Goal: Task Accomplishment & Management: Manage account settings

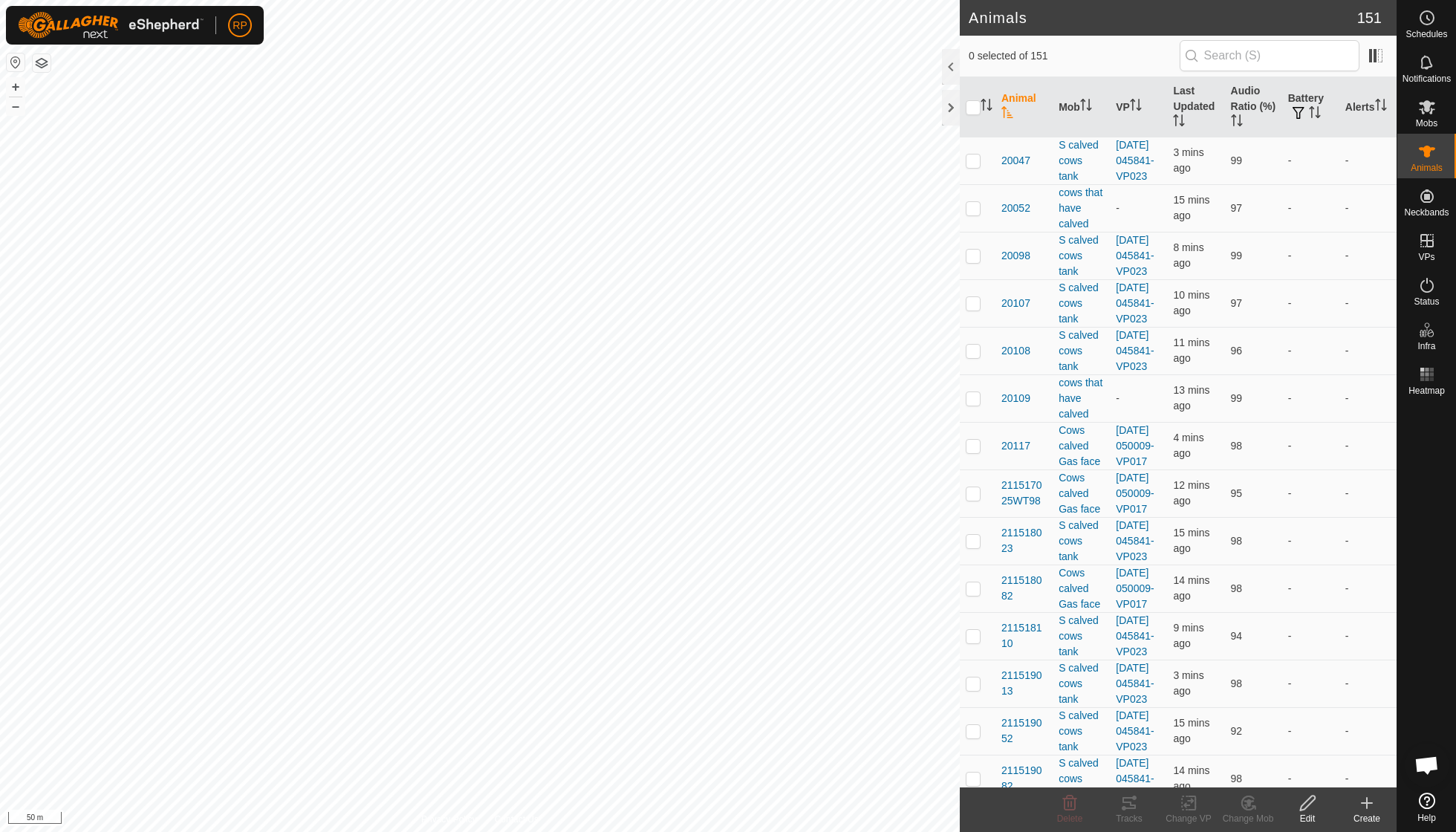
scroll to position [128, 0]
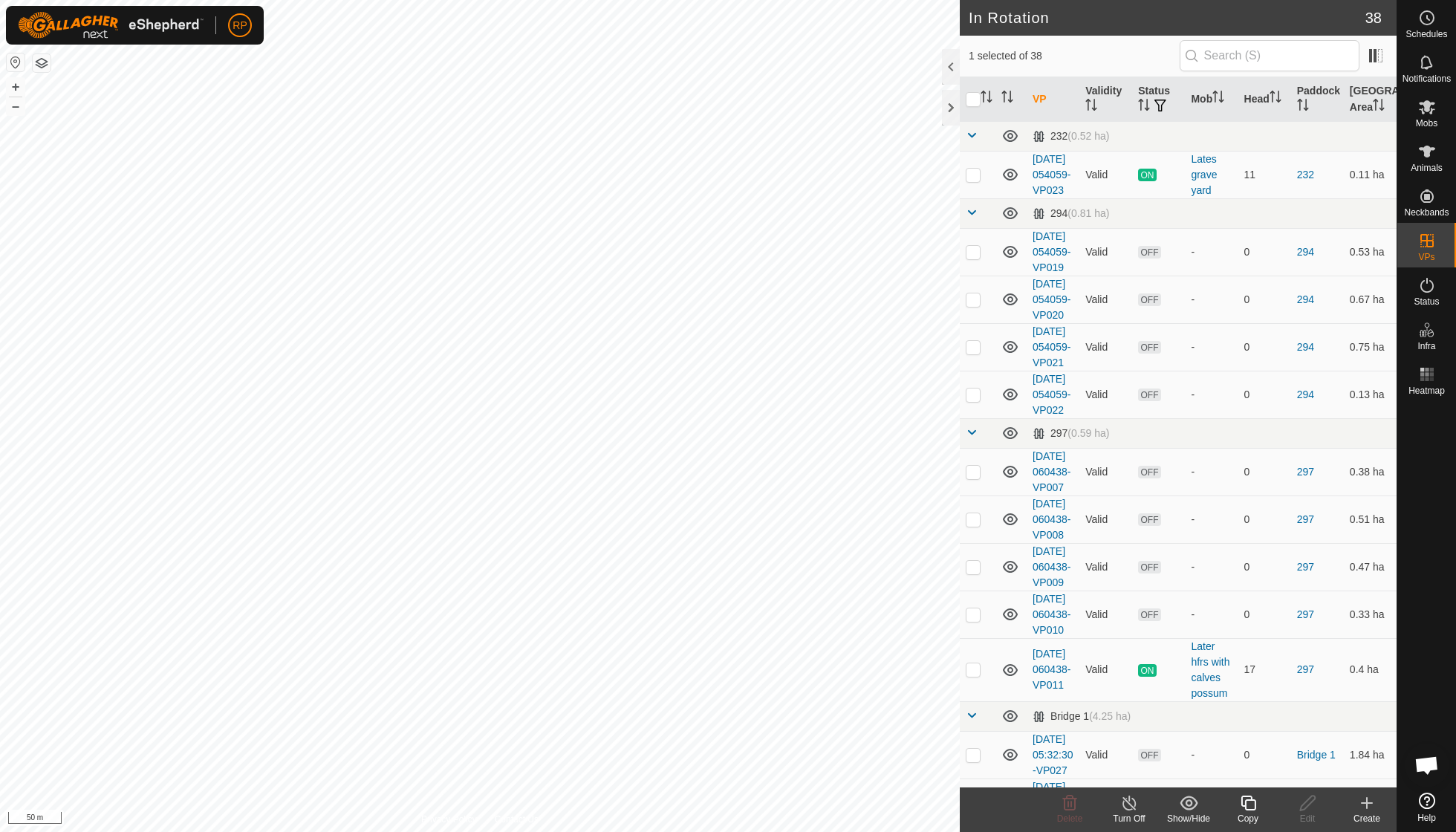
click at [1252, 800] on icon at bounding box center [1247, 802] width 15 height 15
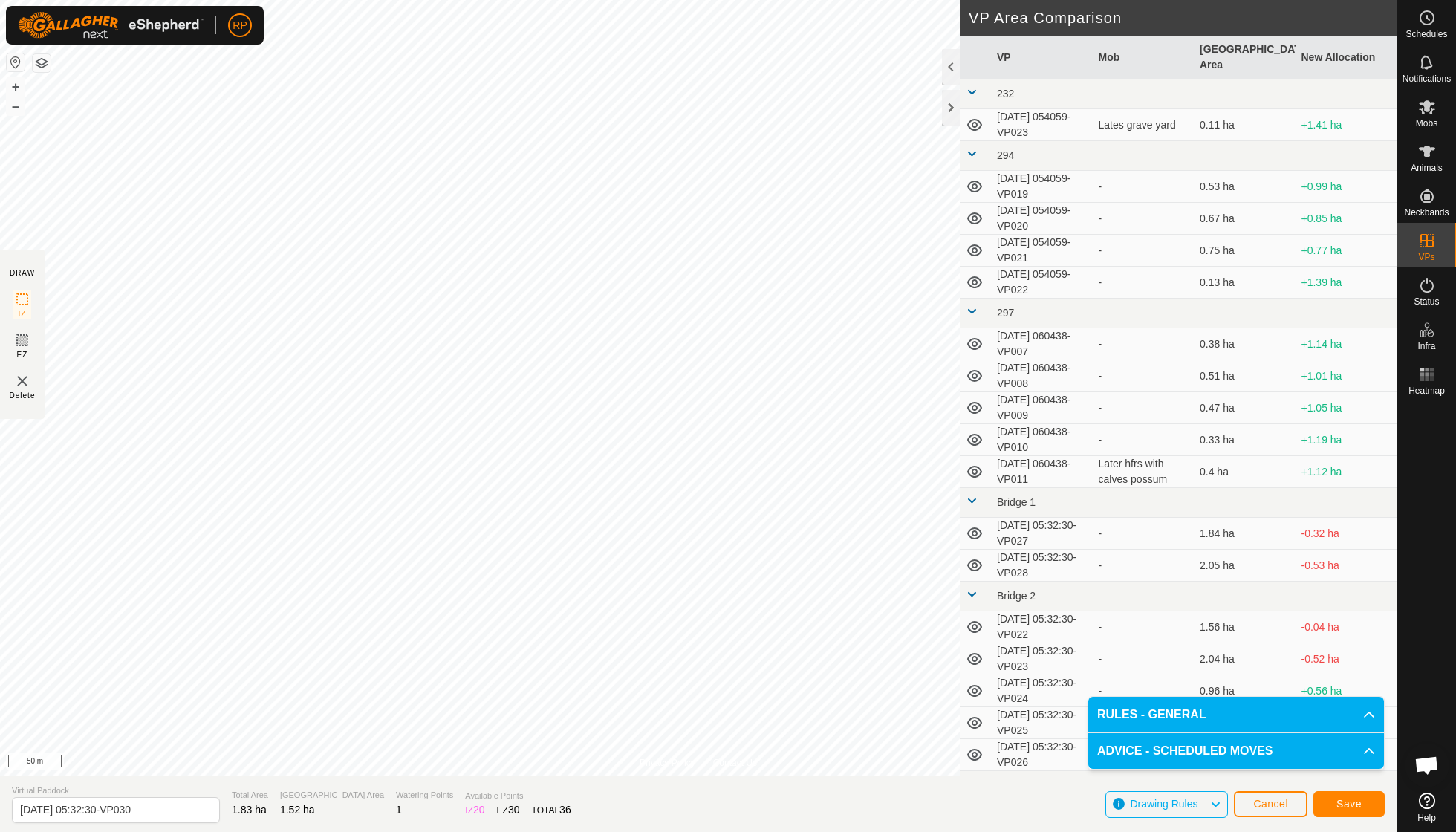
click at [1334, 800] on button "Save" at bounding box center [1348, 804] width 71 height 26
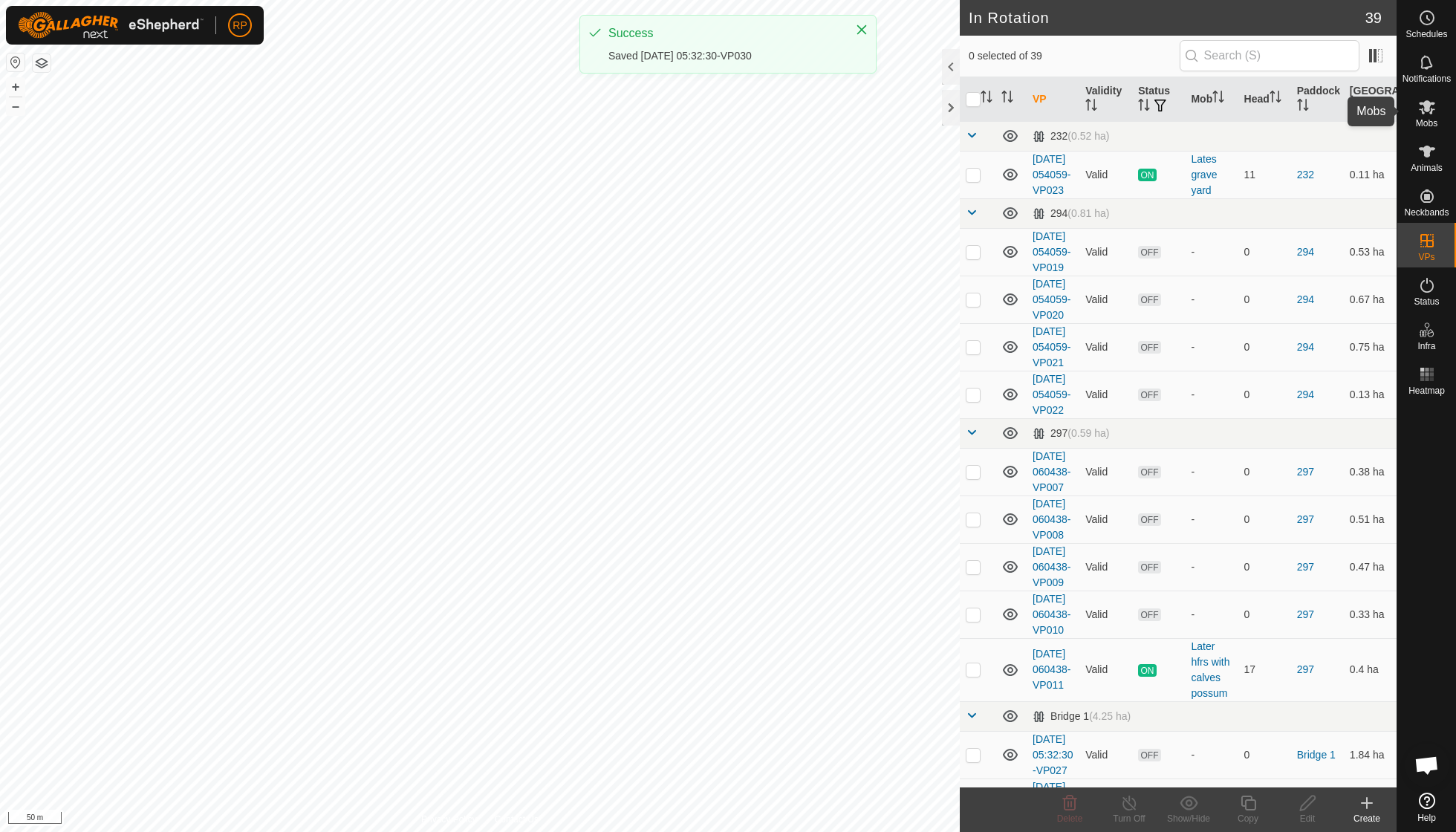
click at [1427, 113] on icon at bounding box center [1427, 107] width 18 height 18
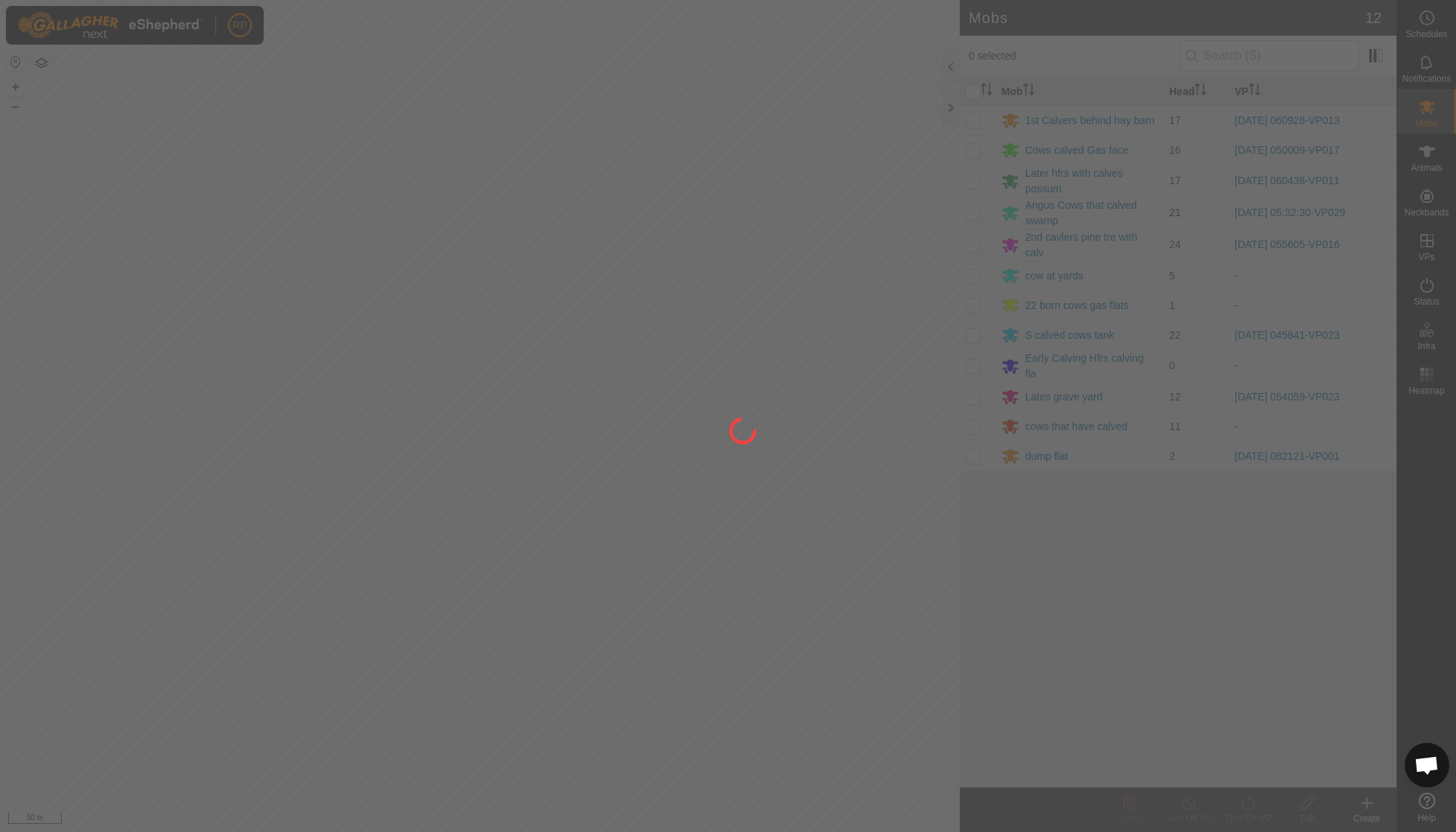
click at [977, 211] on div "RP Schedules Notifications Mobs Animals Neckbands VPs Status Infra Heatmap Help…" at bounding box center [728, 416] width 1456 height 832
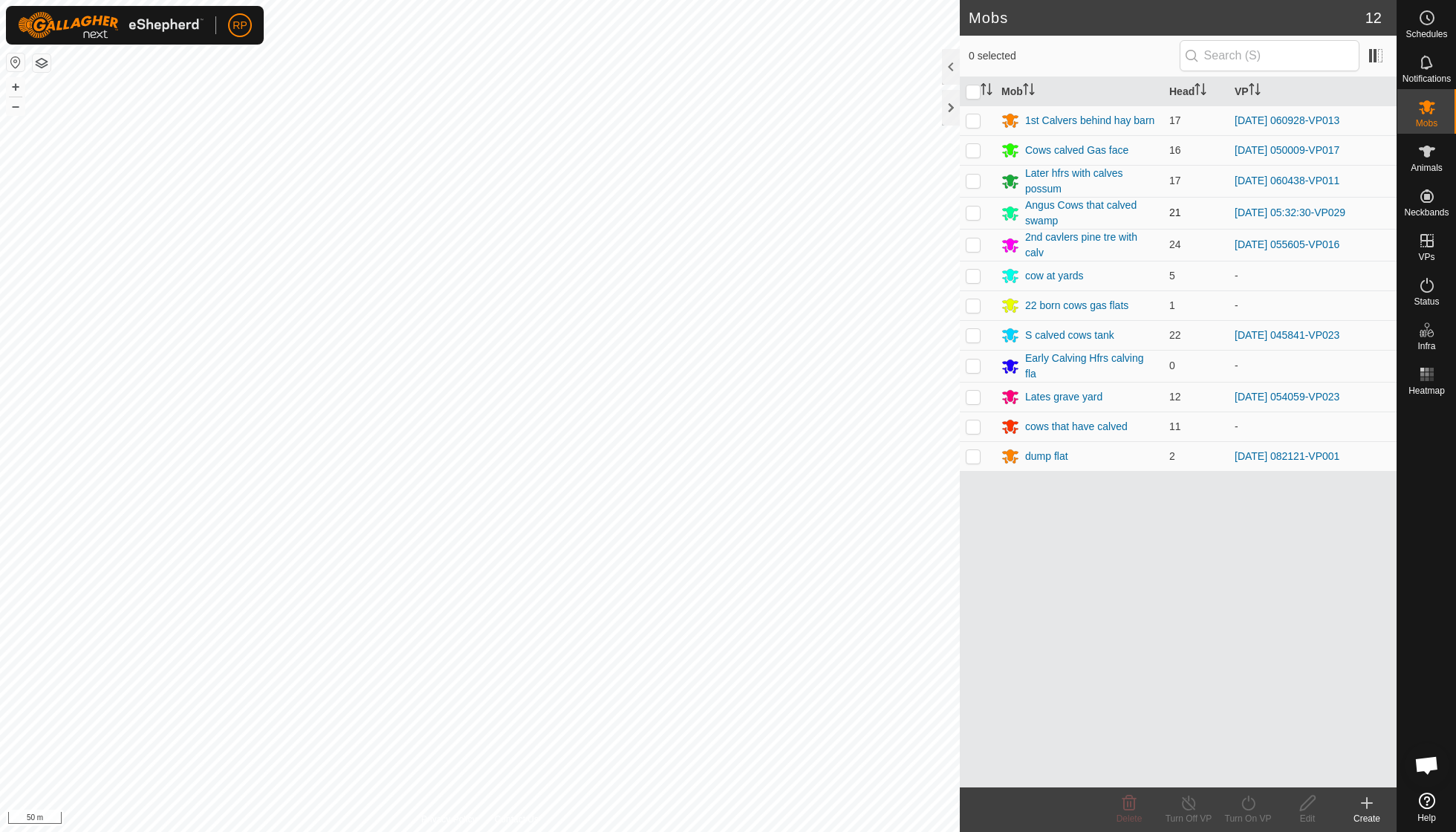
click at [978, 210] on p-checkbox at bounding box center [973, 212] width 15 height 12
checkbox input "true"
click at [1245, 803] on icon at bounding box center [1247, 803] width 19 height 18
click at [1253, 775] on link "Now" at bounding box center [1292, 769] width 147 height 29
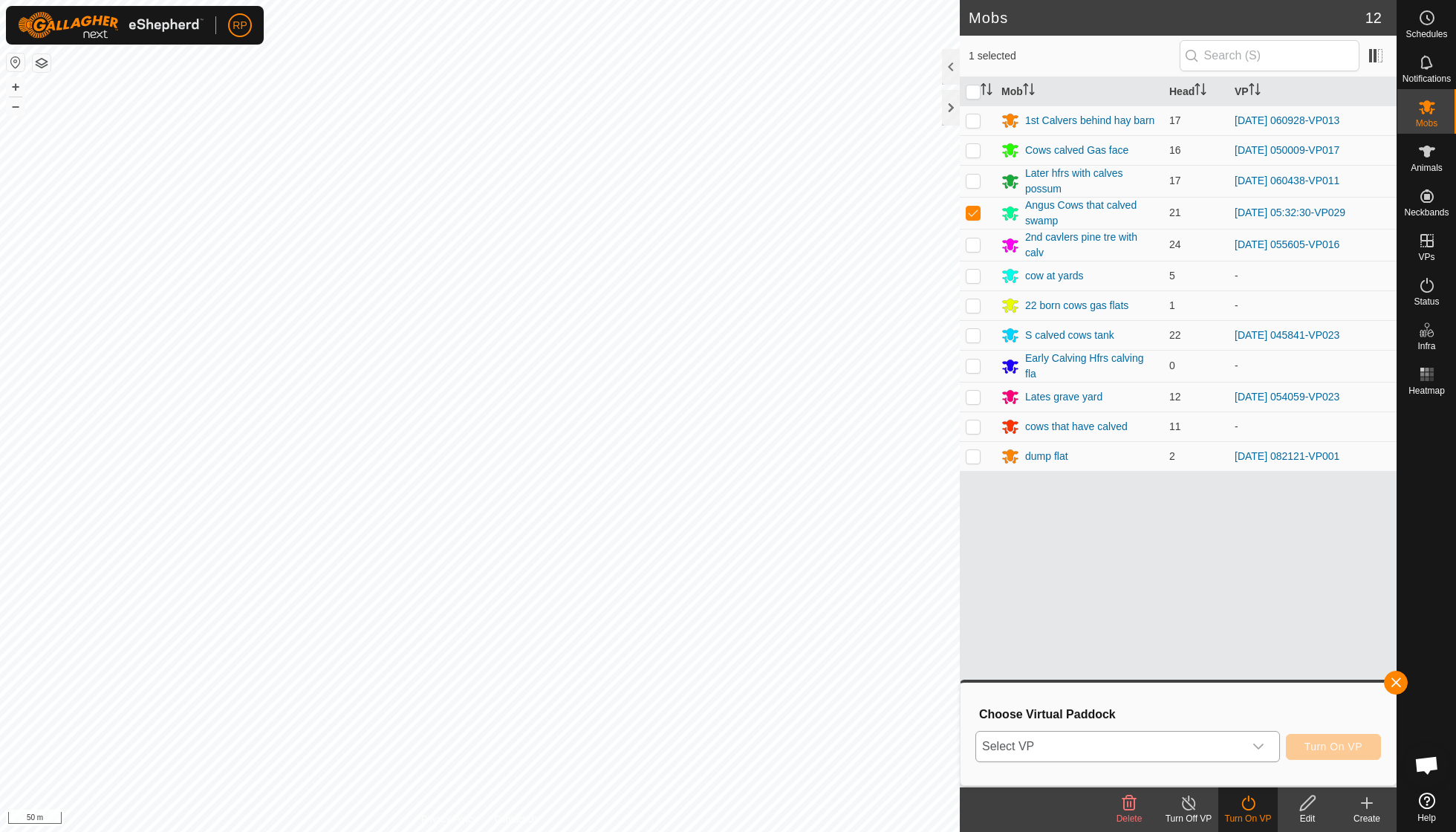
click at [1257, 741] on icon "dropdown trigger" at bounding box center [1258, 746] width 12 height 12
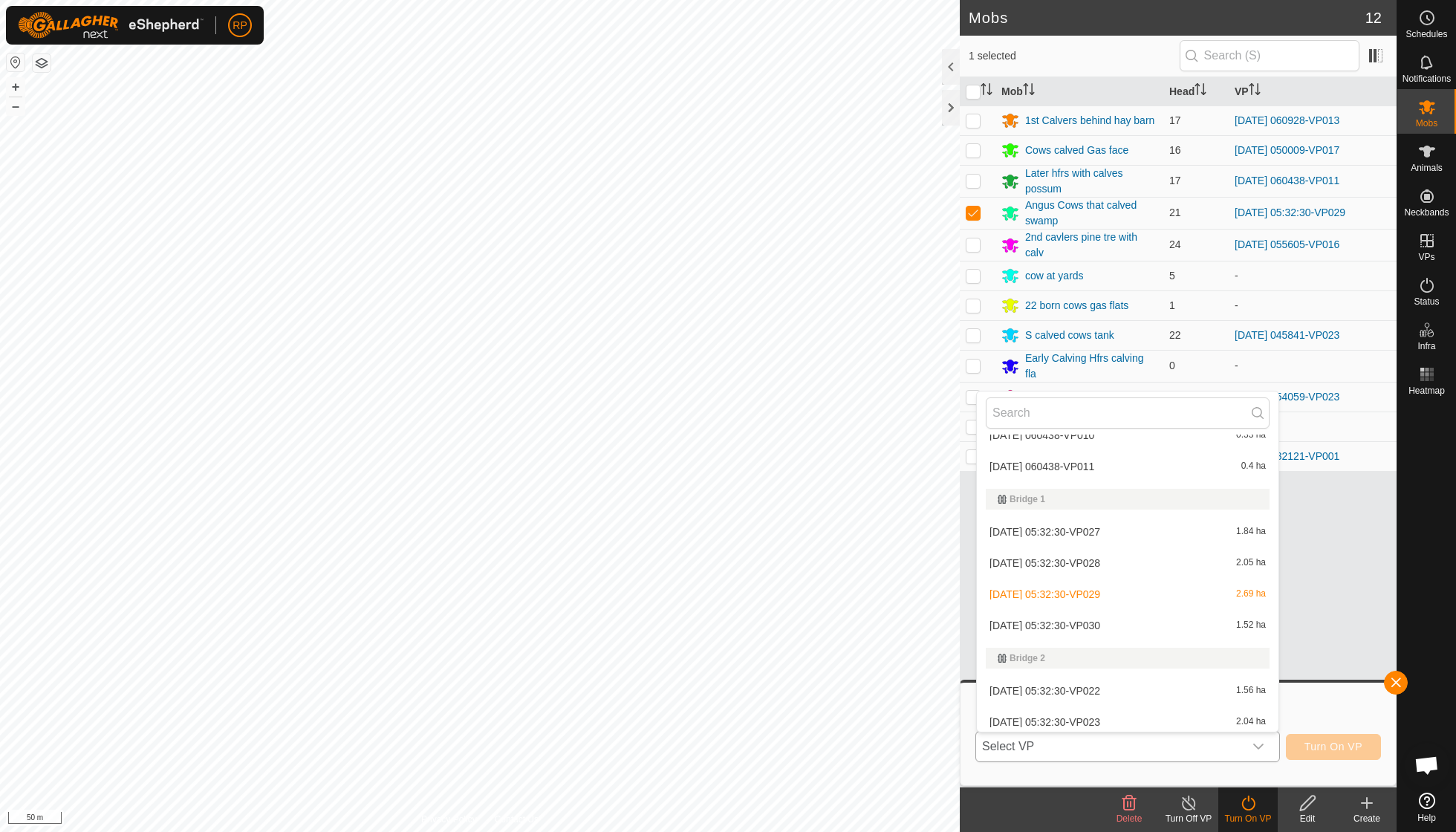
scroll to position [370, 0]
click at [1100, 617] on span "[DATE] 05:32:30-VP030" at bounding box center [1045, 622] width 111 height 11
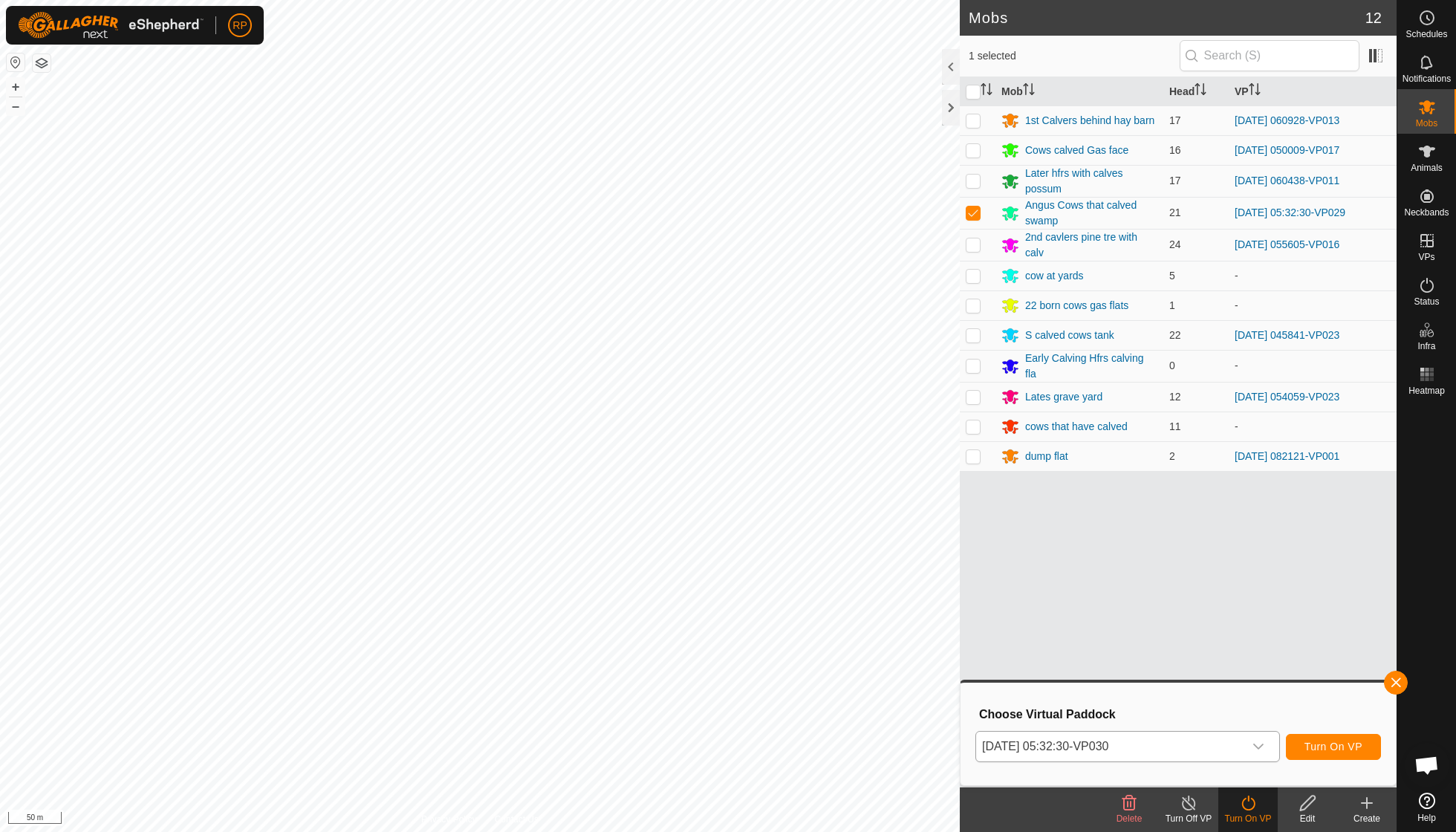
click at [1318, 744] on span "Turn On VP" at bounding box center [1332, 746] width 57 height 12
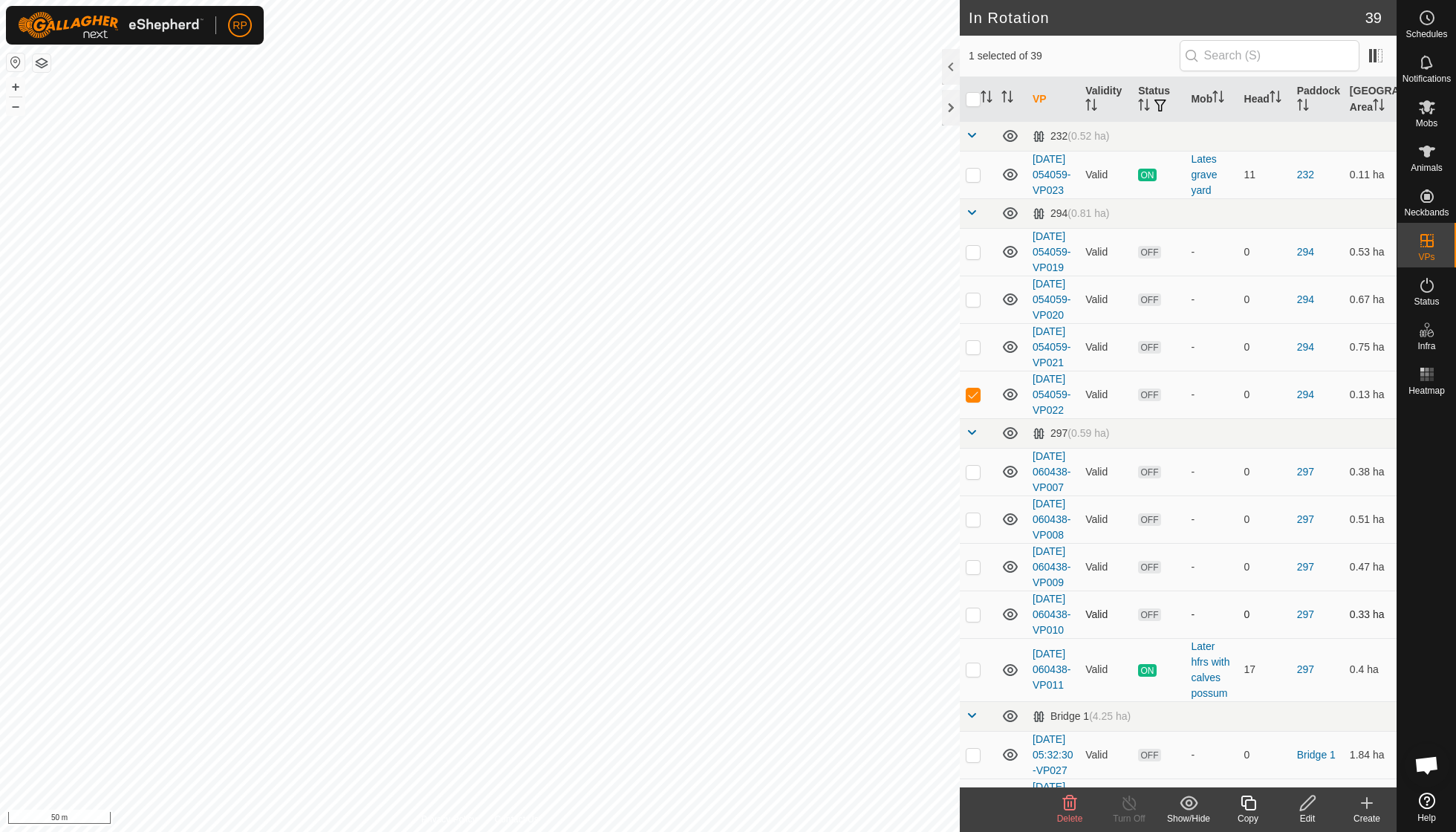
checkbox input "true"
checkbox input "false"
click at [1245, 794] on icon at bounding box center [1247, 803] width 19 height 18
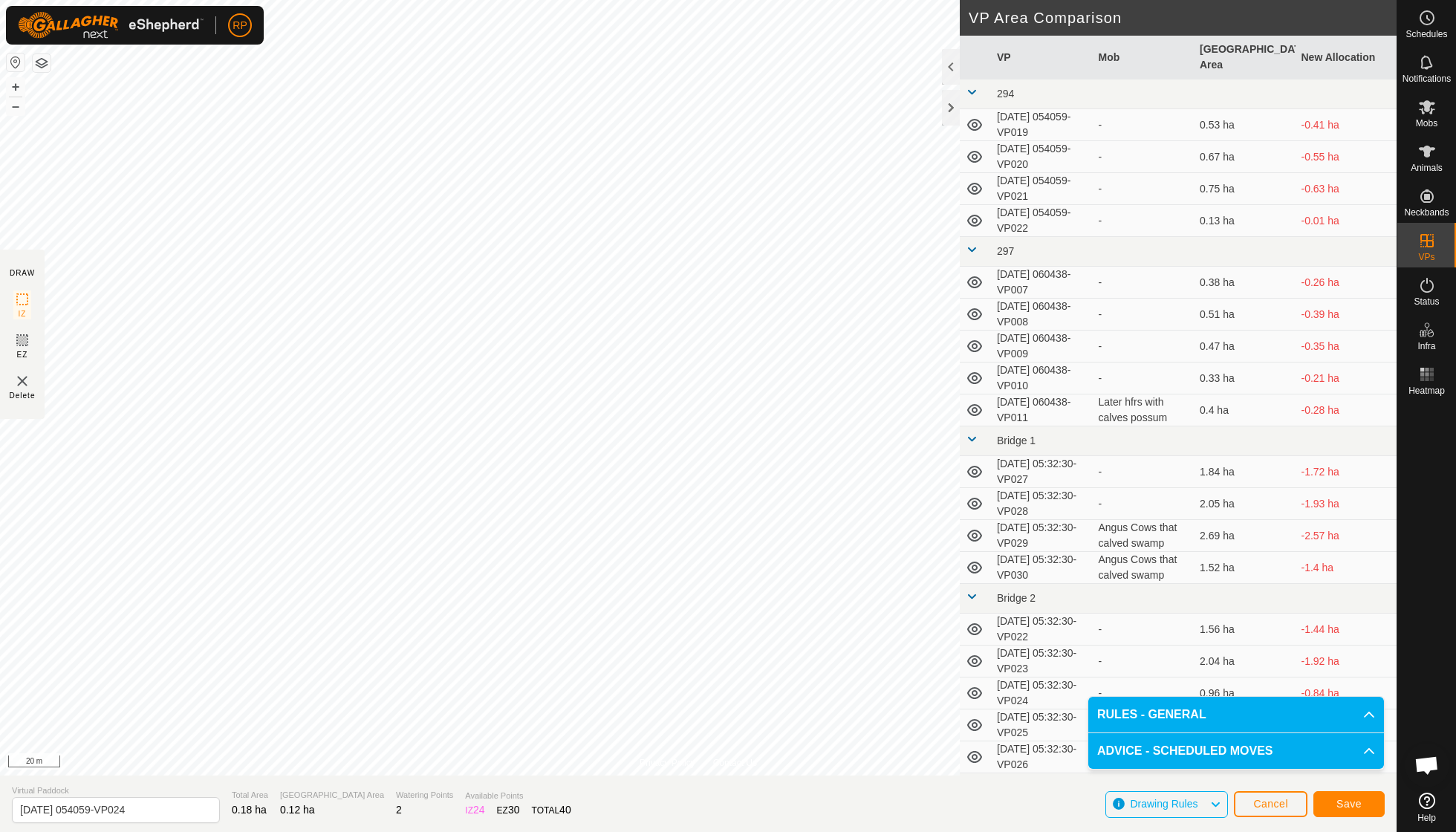
click at [1338, 799] on span "Save" at bounding box center [1349, 803] width 25 height 12
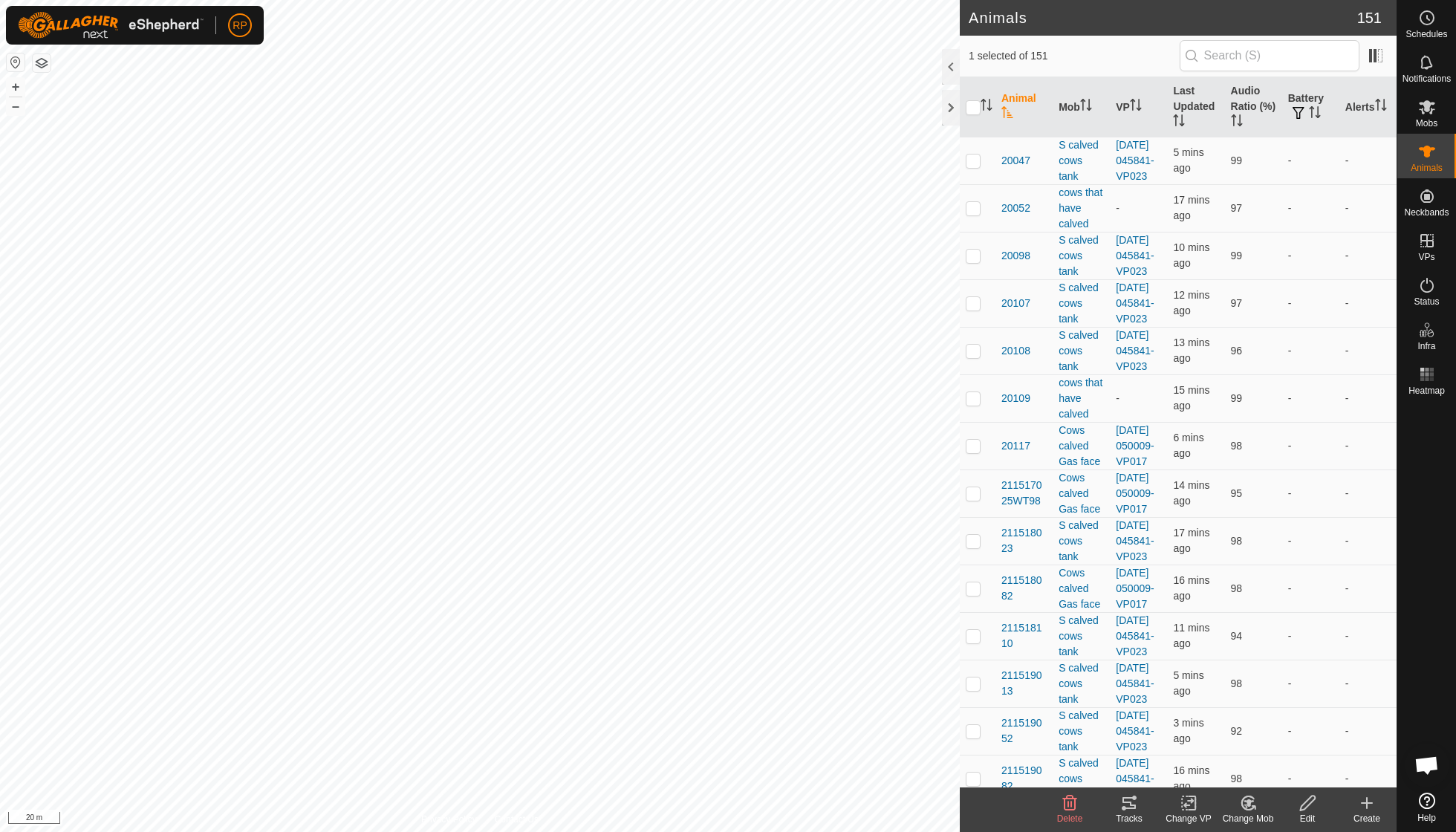
click at [1249, 807] on icon at bounding box center [1247, 803] width 19 height 18
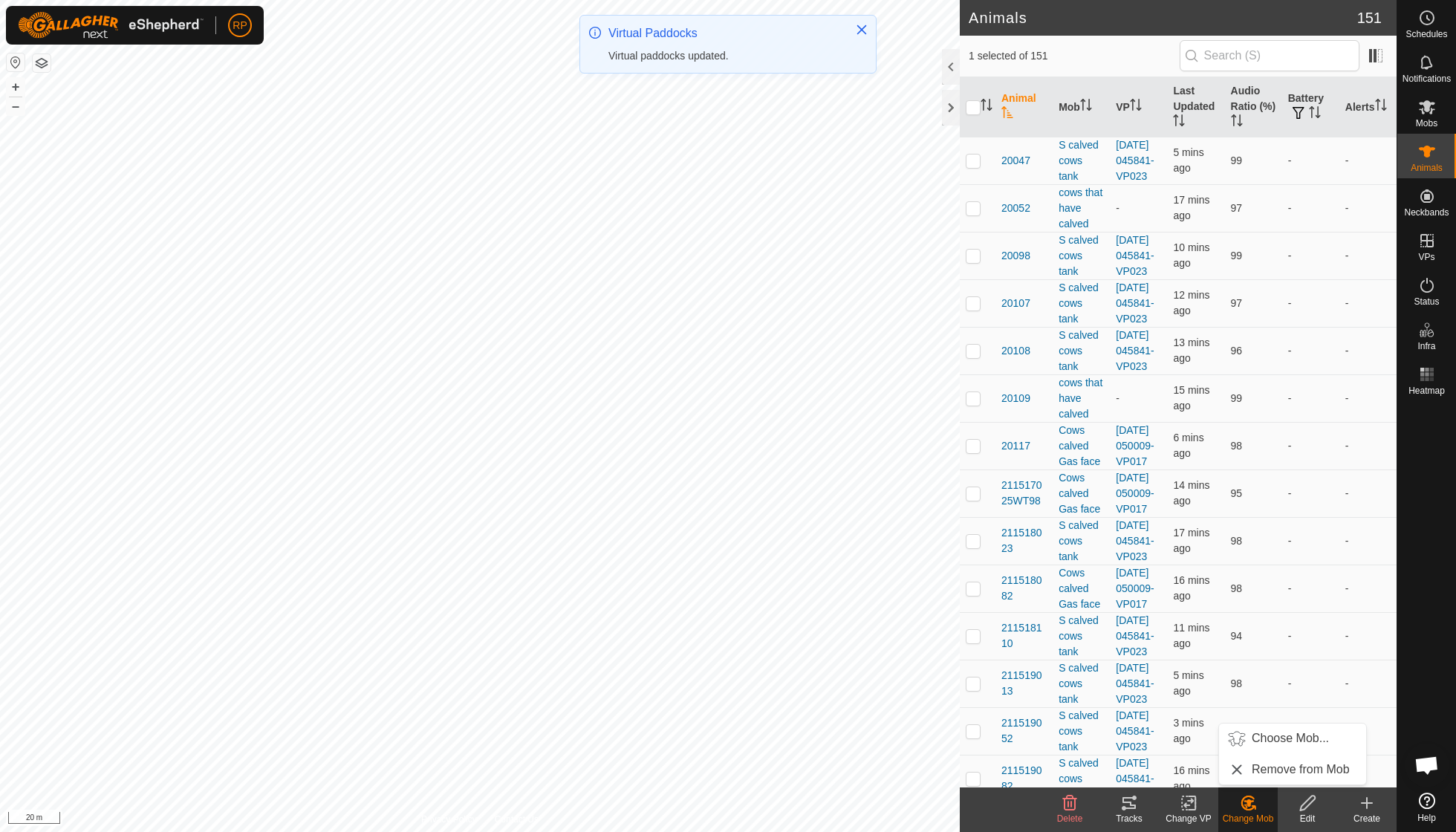
click at [1264, 737] on link "Choose Mob..." at bounding box center [1292, 737] width 147 height 29
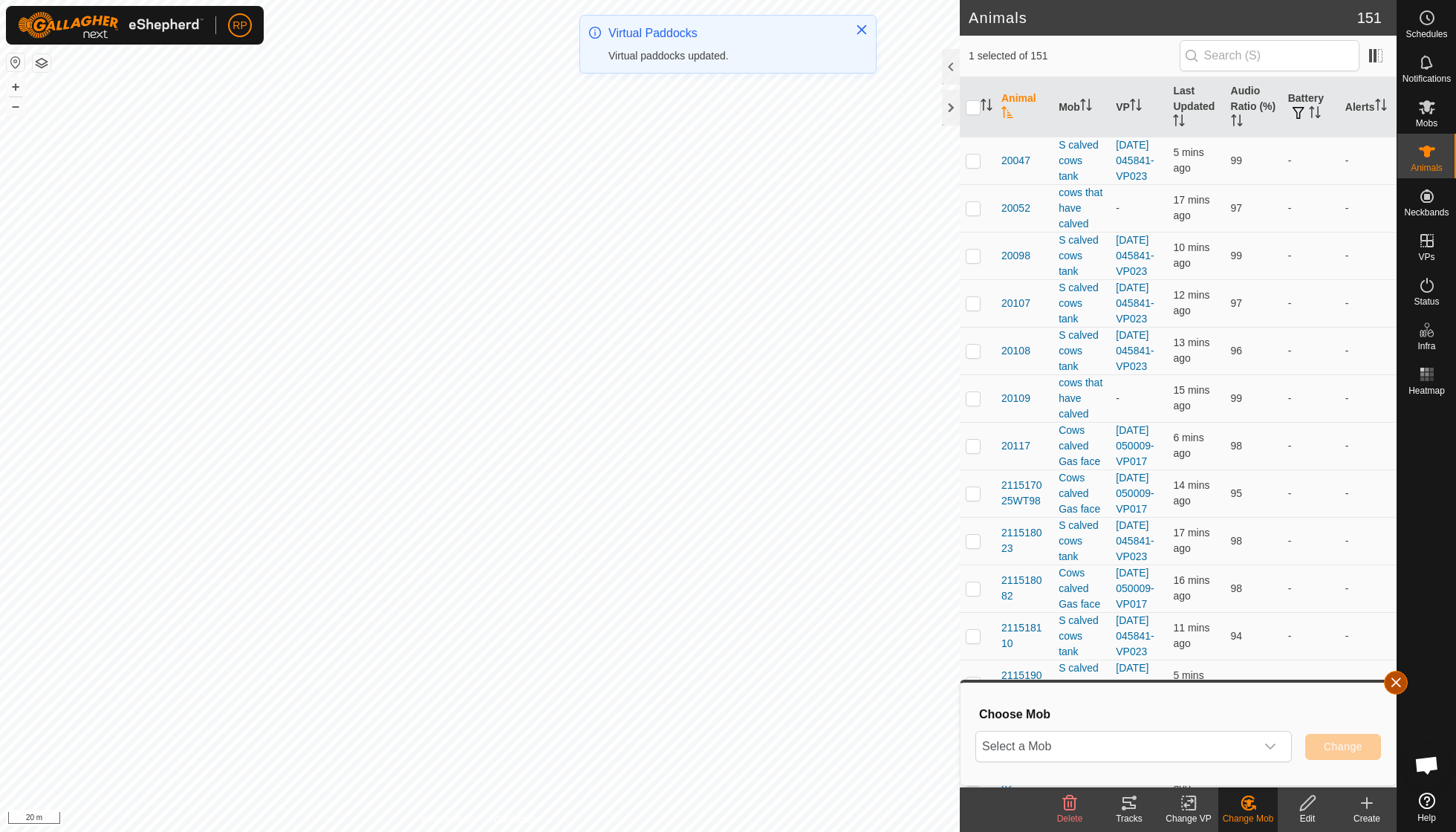
click at [1394, 684] on button "button" at bounding box center [1396, 682] width 23 height 23
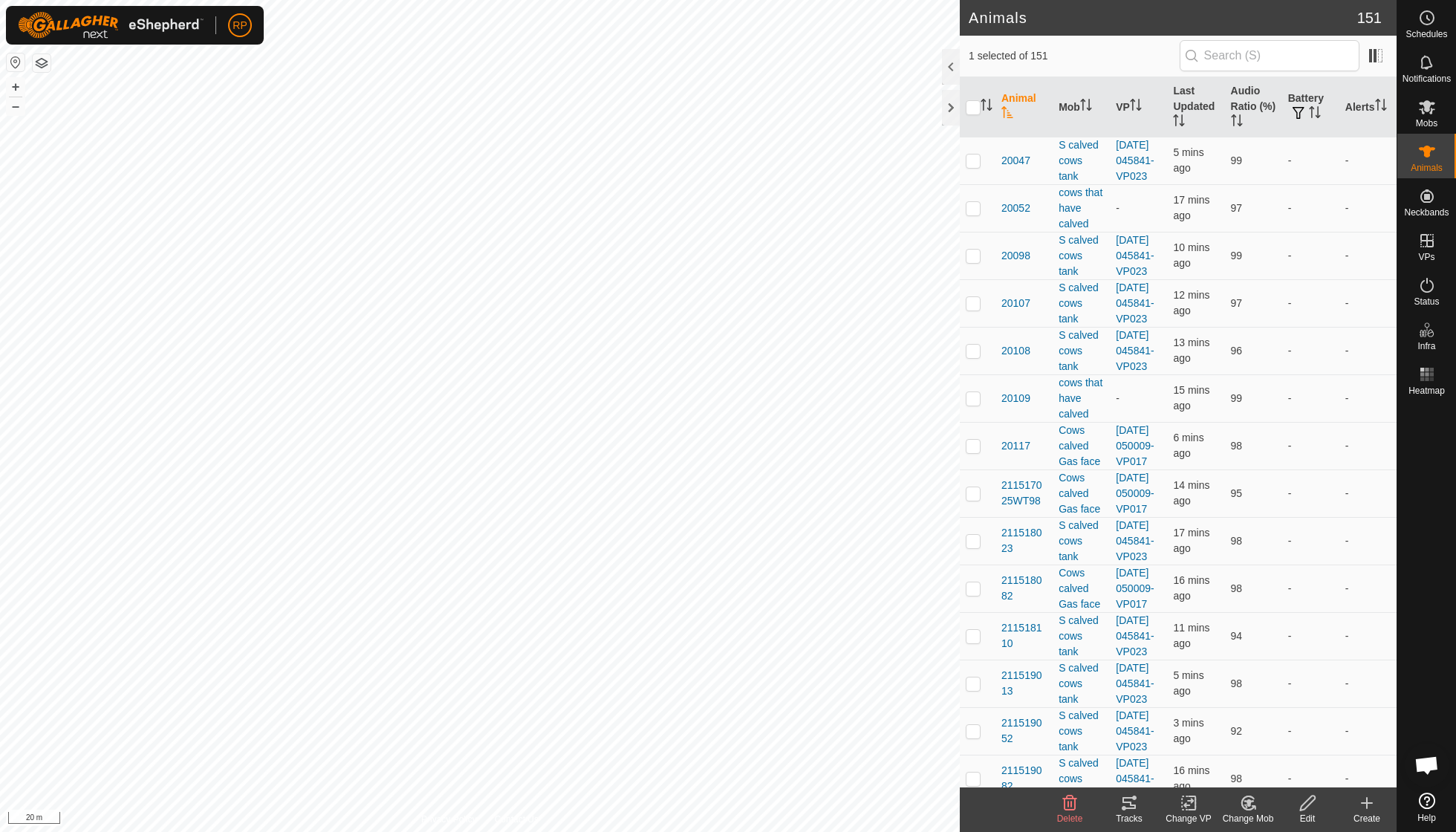
click at [1239, 810] on icon at bounding box center [1247, 803] width 19 height 18
click at [1257, 771] on link "Remove from Mob" at bounding box center [1292, 769] width 147 height 29
checkbox input "false"
click at [1438, 108] on es-mob-svg-icon at bounding box center [1426, 107] width 26 height 23
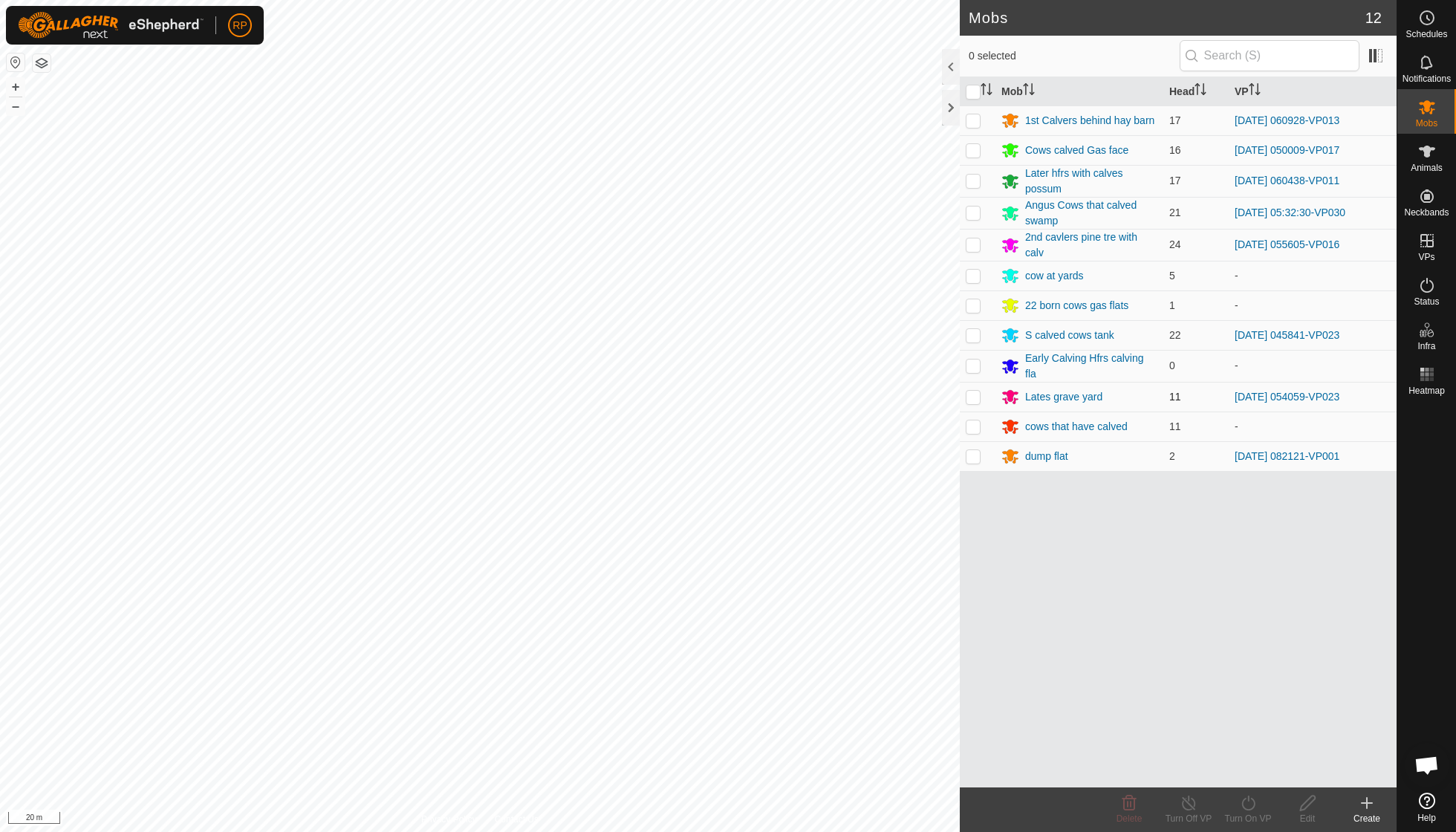
click at [973, 391] on p-checkbox at bounding box center [973, 397] width 15 height 12
checkbox input "true"
click at [1249, 806] on icon at bounding box center [1247, 803] width 19 height 18
click at [1247, 770] on link "Now" at bounding box center [1292, 769] width 147 height 29
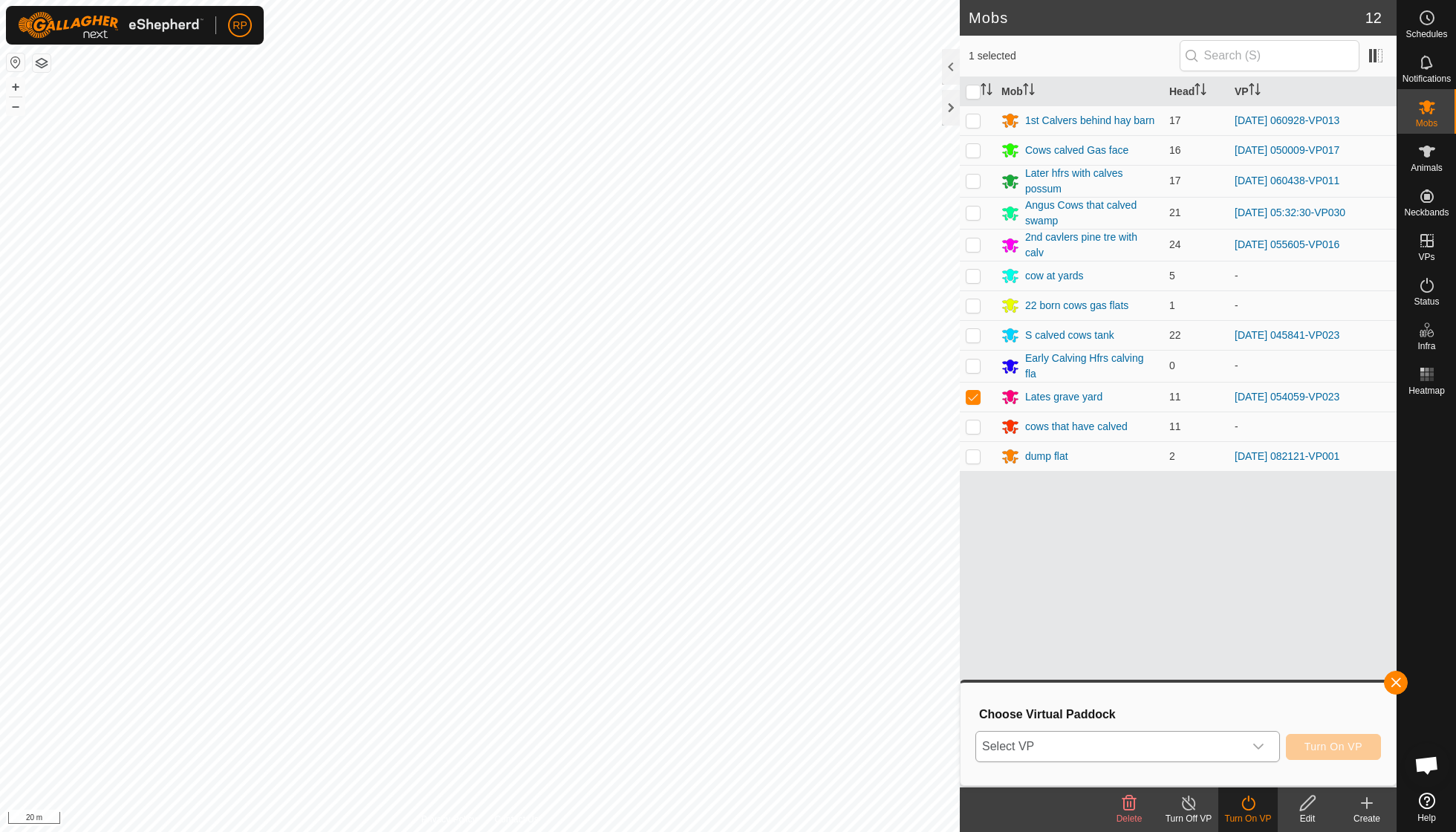
click at [1258, 741] on icon "dropdown trigger" at bounding box center [1258, 746] width 12 height 12
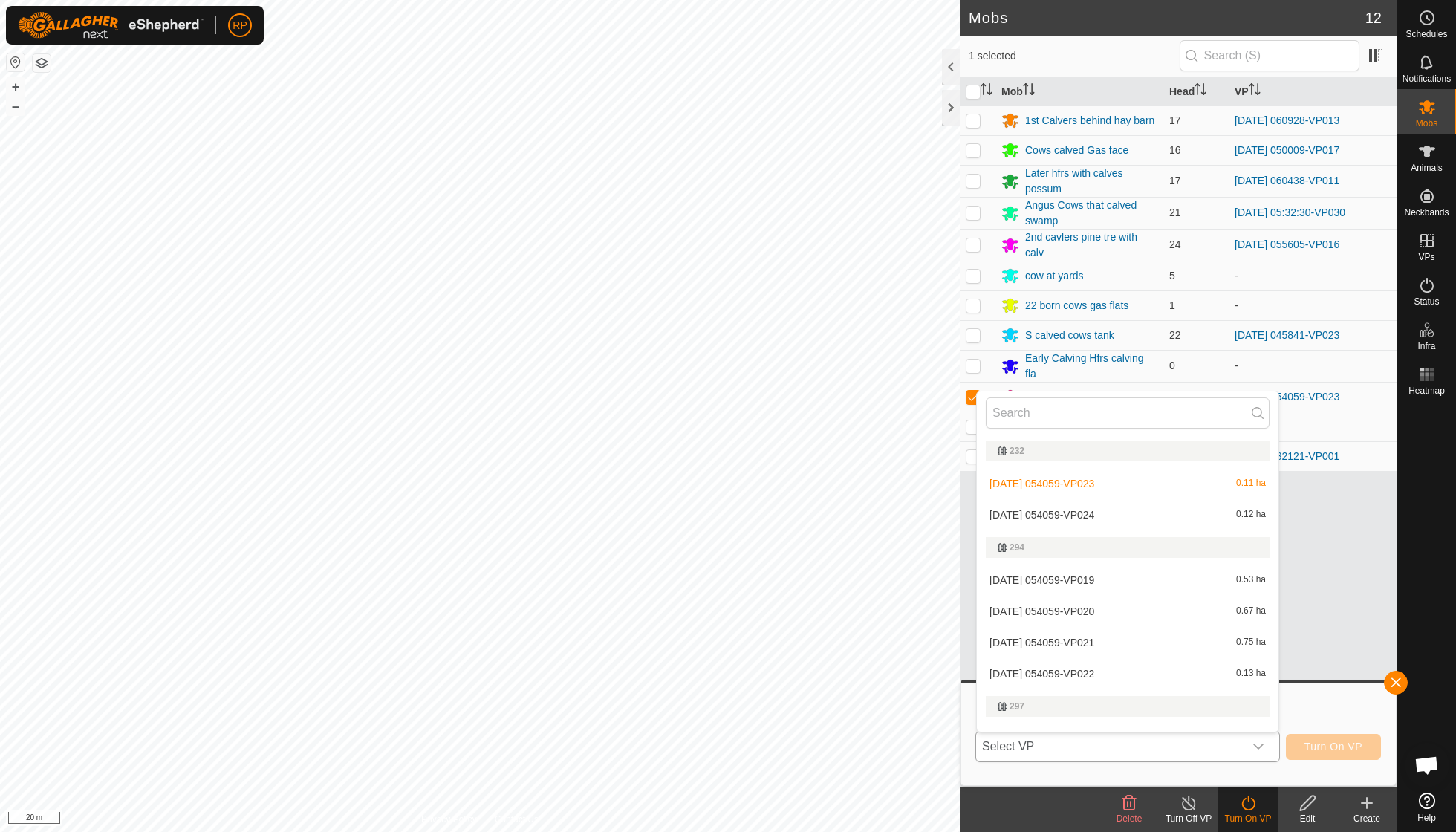
scroll to position [19, 0]
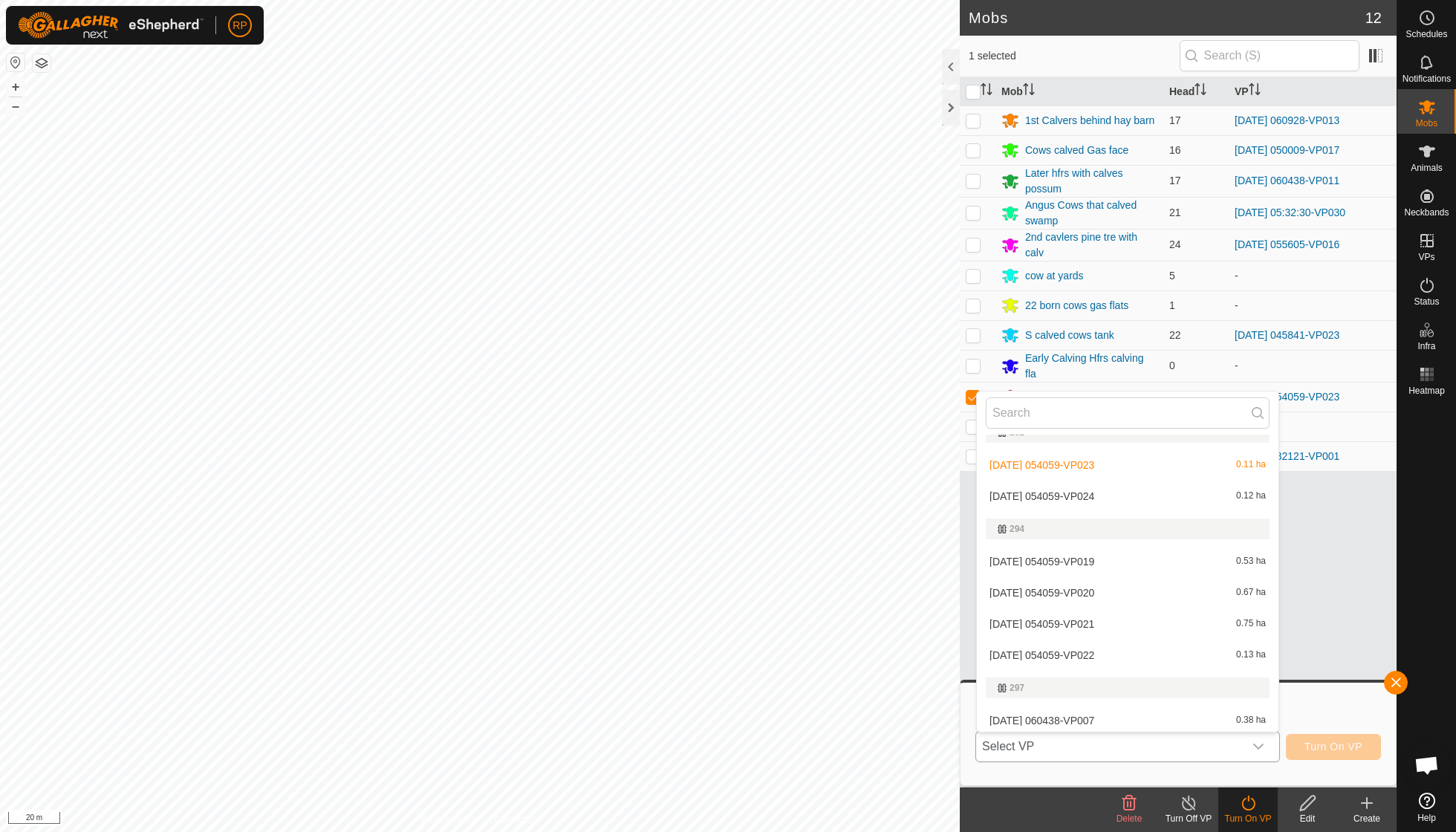
click at [1109, 496] on li "[DATE] 054059-VP024 0.12 ha" at bounding box center [1127, 496] width 301 height 29
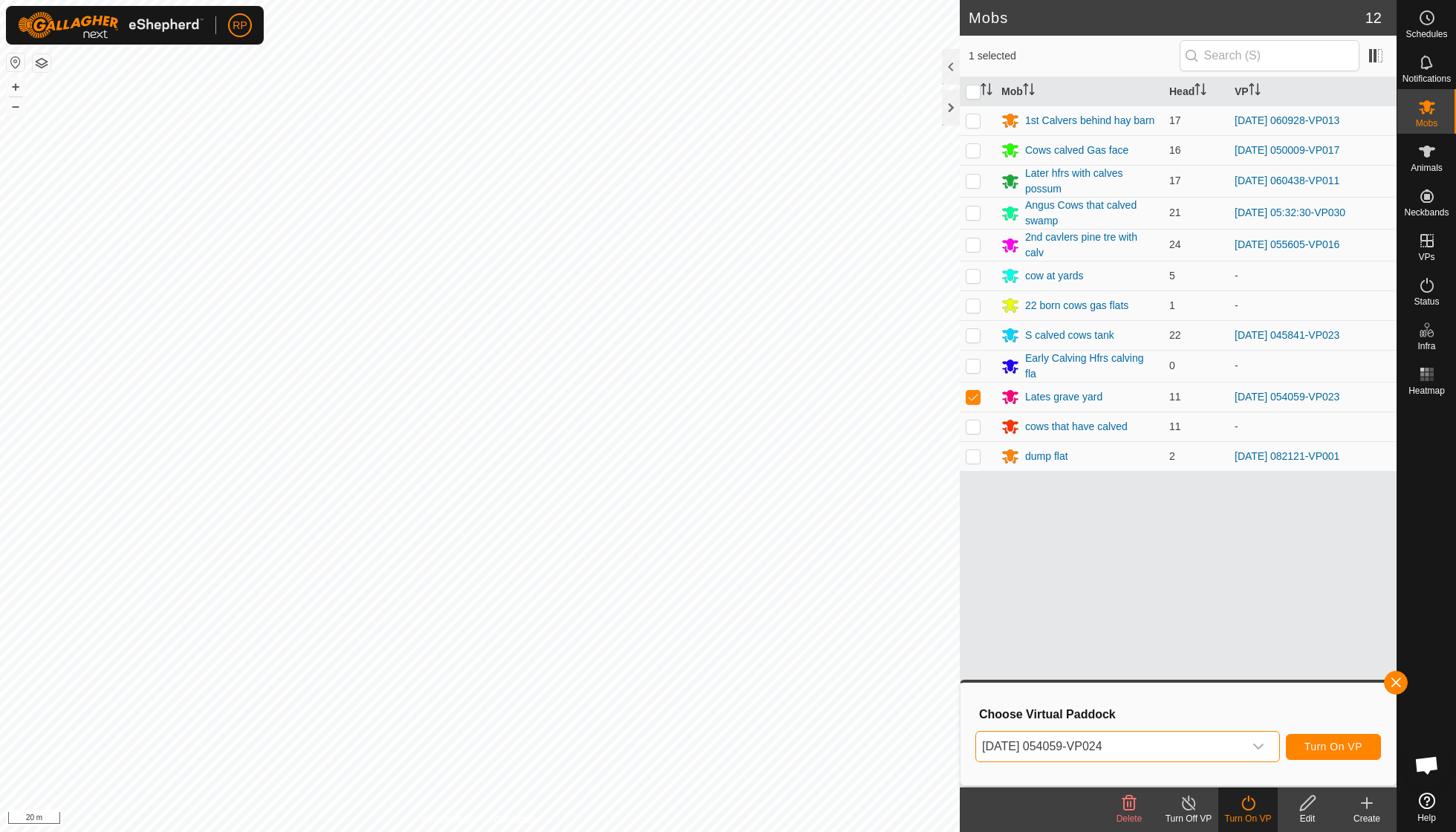
click at [1326, 749] on span "Turn On VP" at bounding box center [1332, 746] width 57 height 12
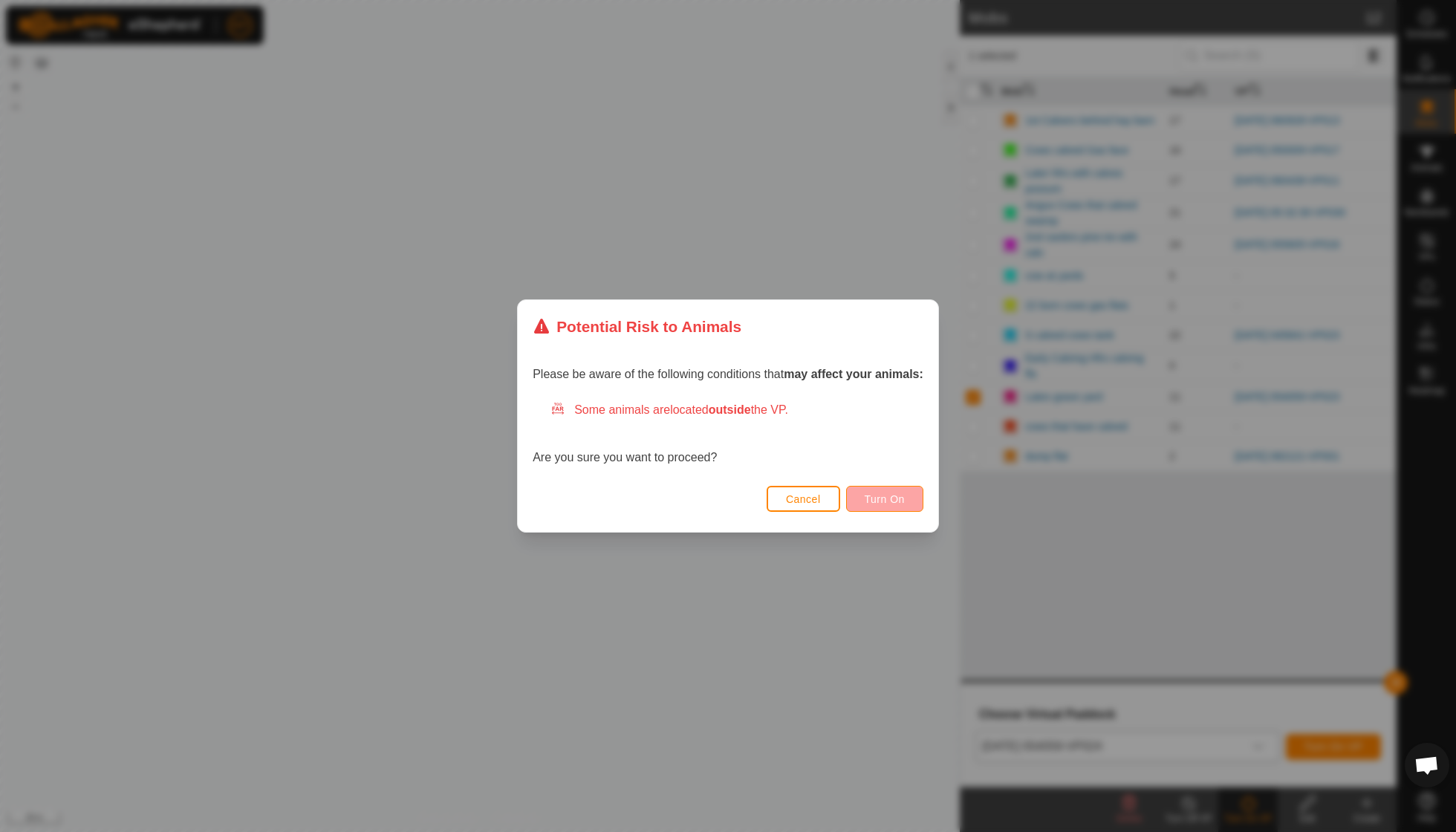
click at [888, 494] on span "Turn On" at bounding box center [884, 499] width 40 height 12
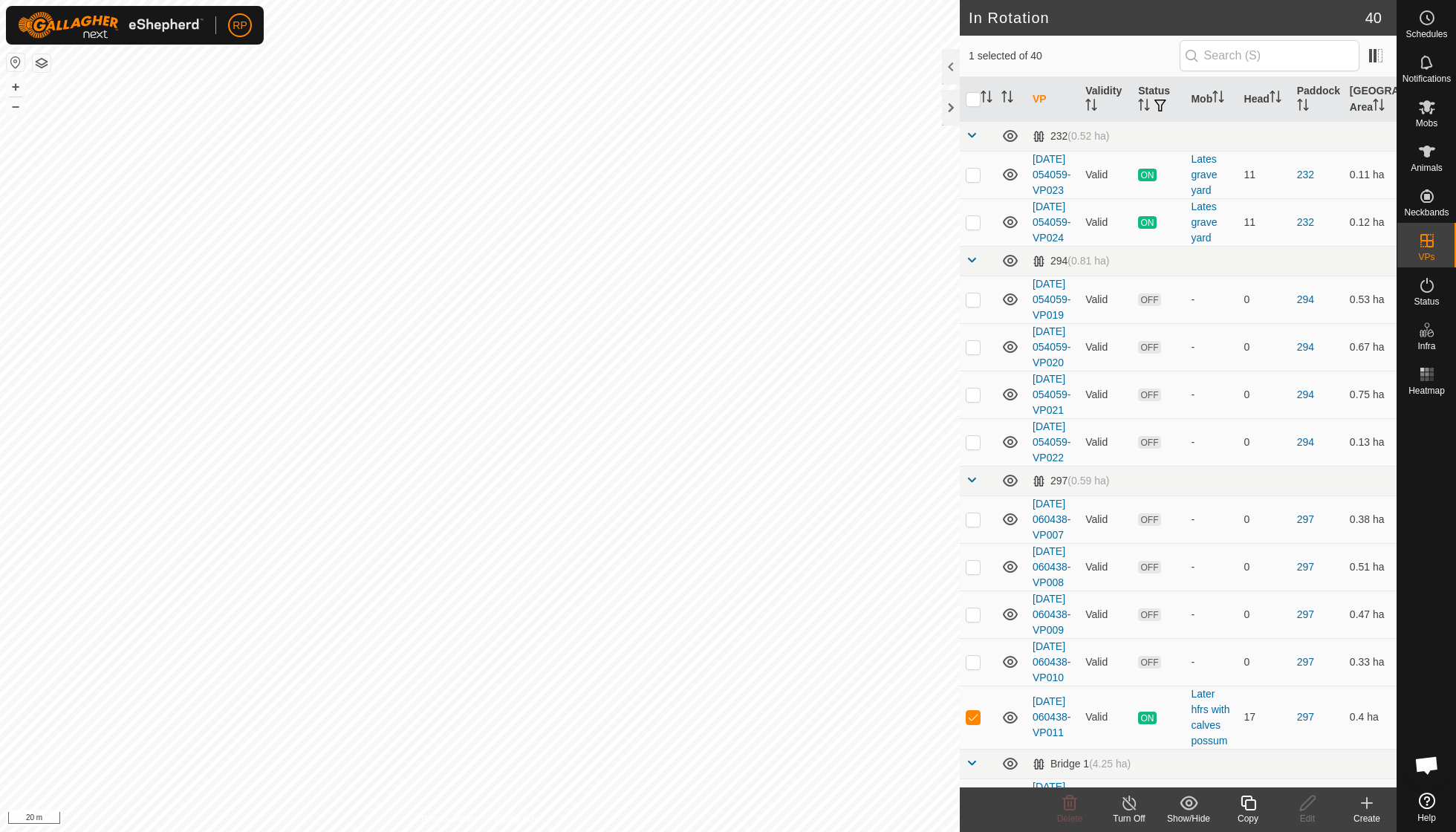
click at [1248, 809] on icon at bounding box center [1247, 802] width 15 height 15
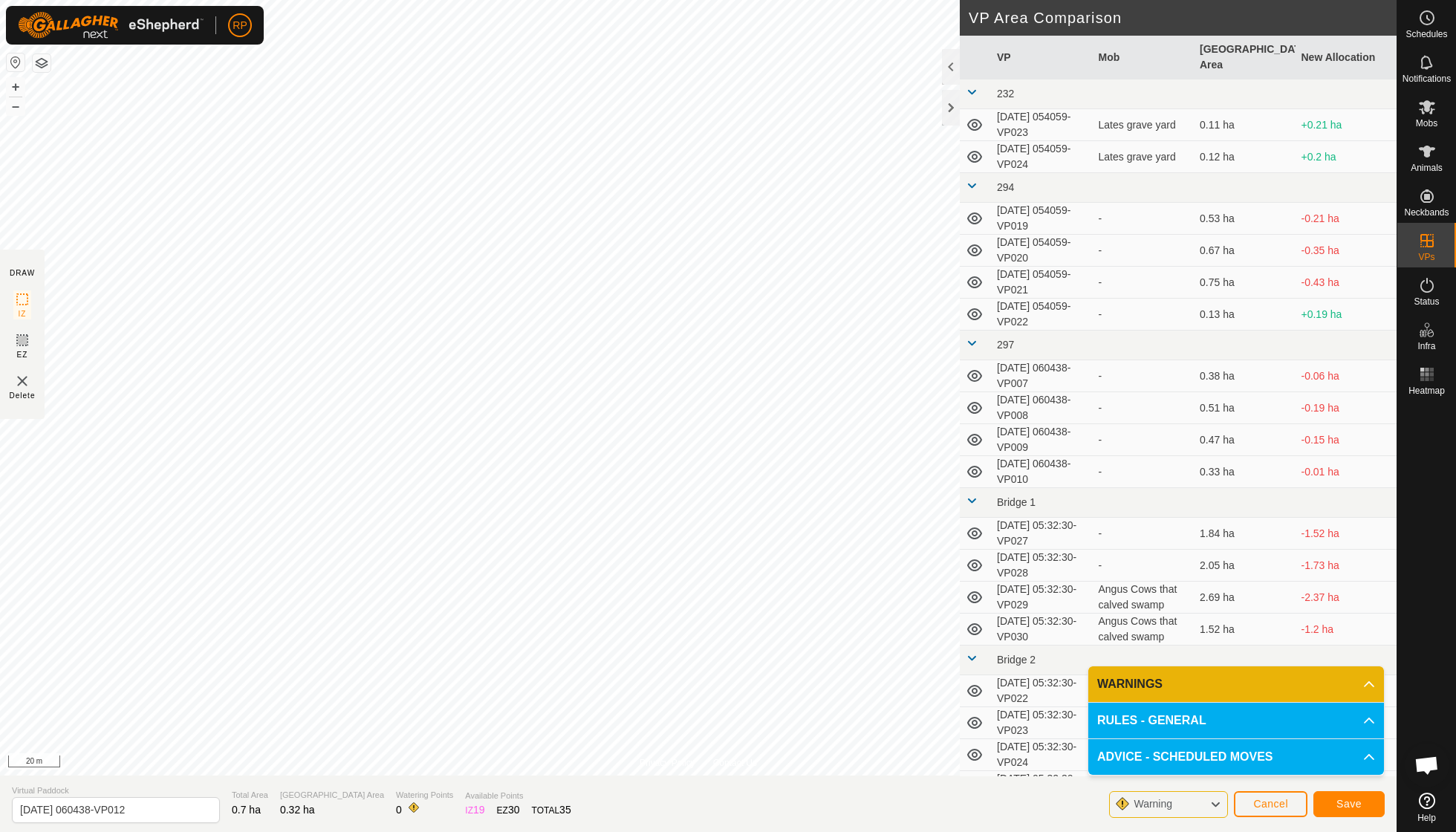
click at [1343, 797] on span "Save" at bounding box center [1349, 803] width 25 height 12
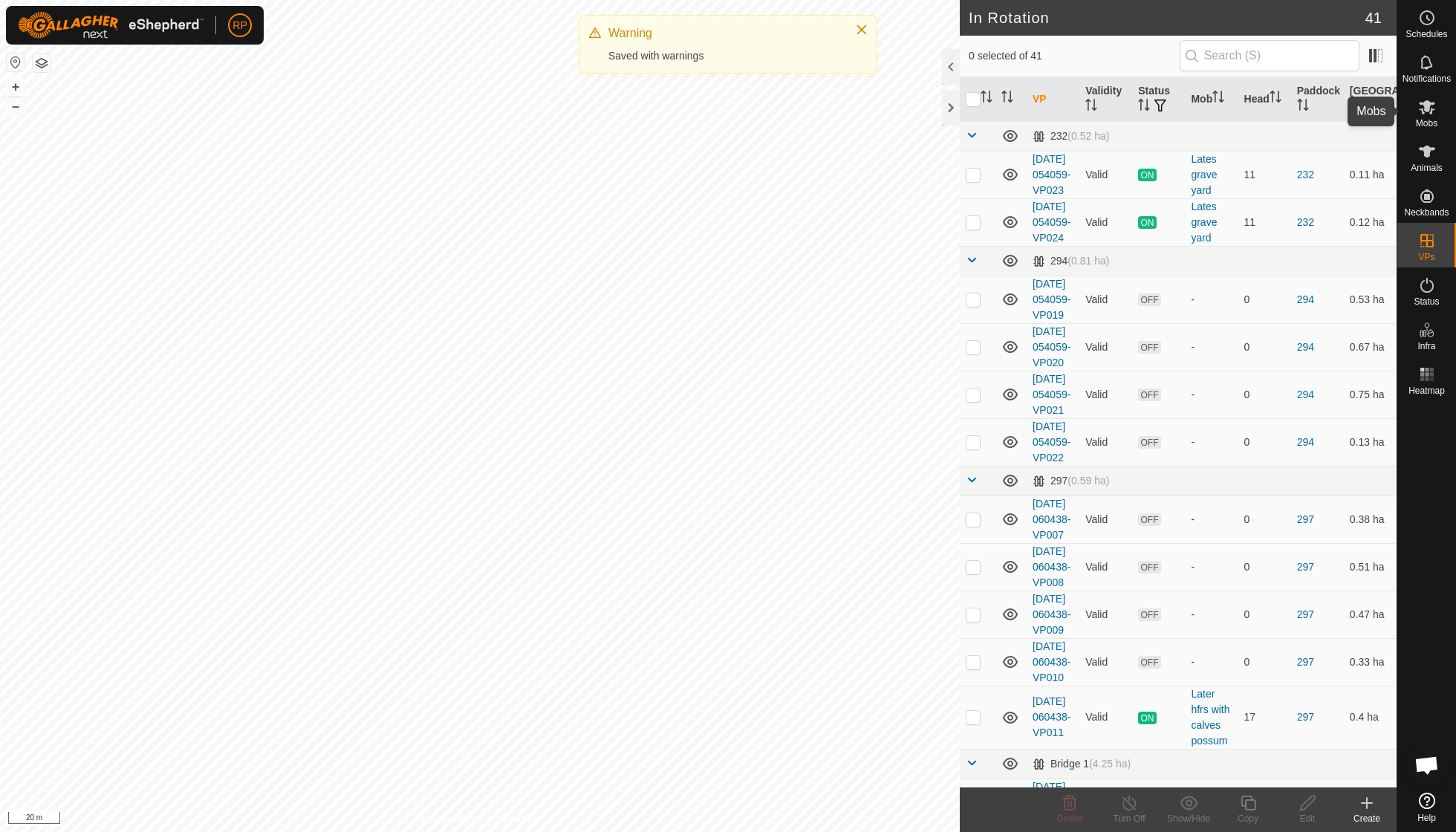
click at [1425, 119] on span "Mobs" at bounding box center [1427, 123] width 21 height 9
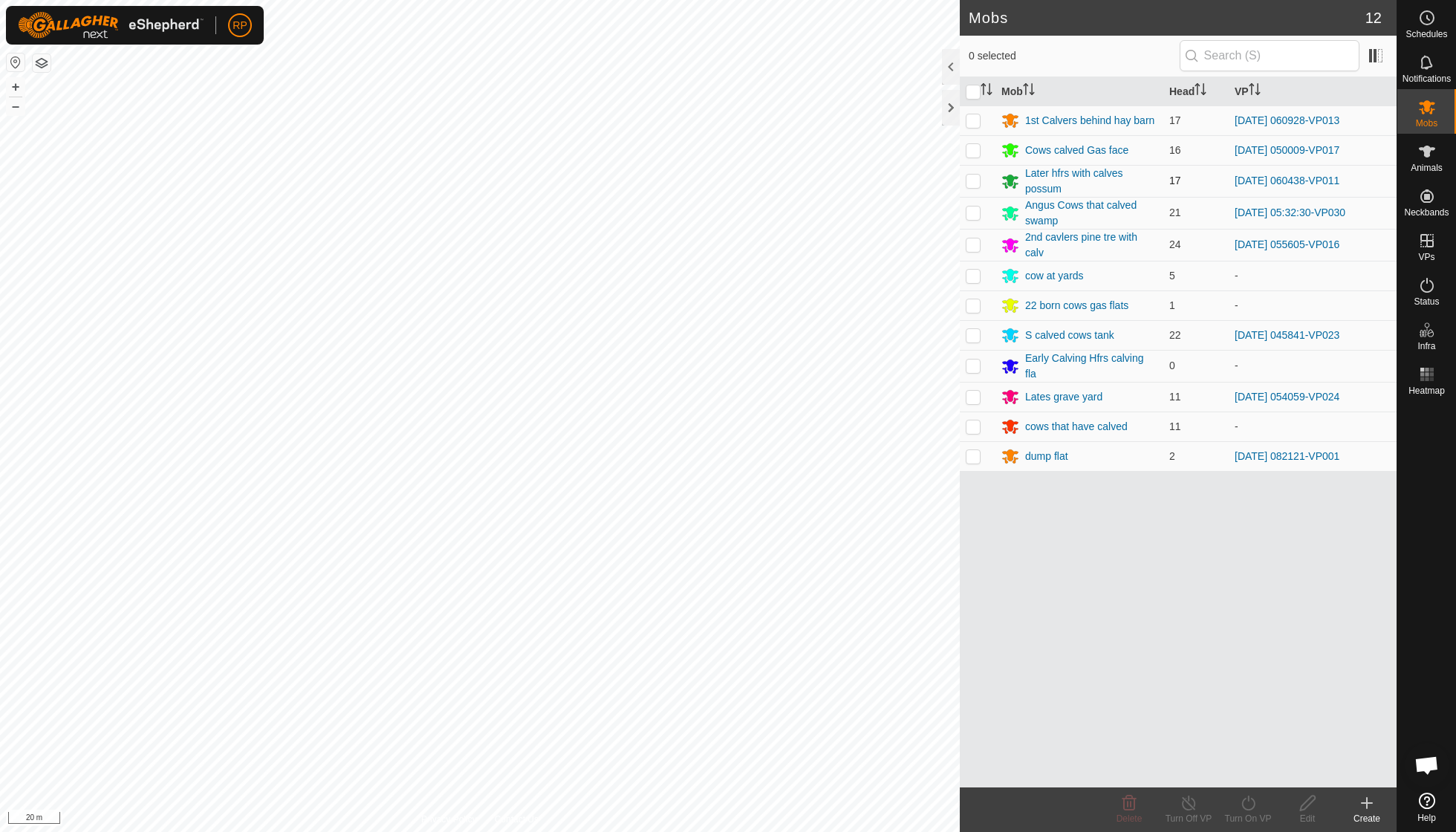
click at [973, 182] on p-checkbox at bounding box center [973, 180] width 15 height 12
checkbox input "true"
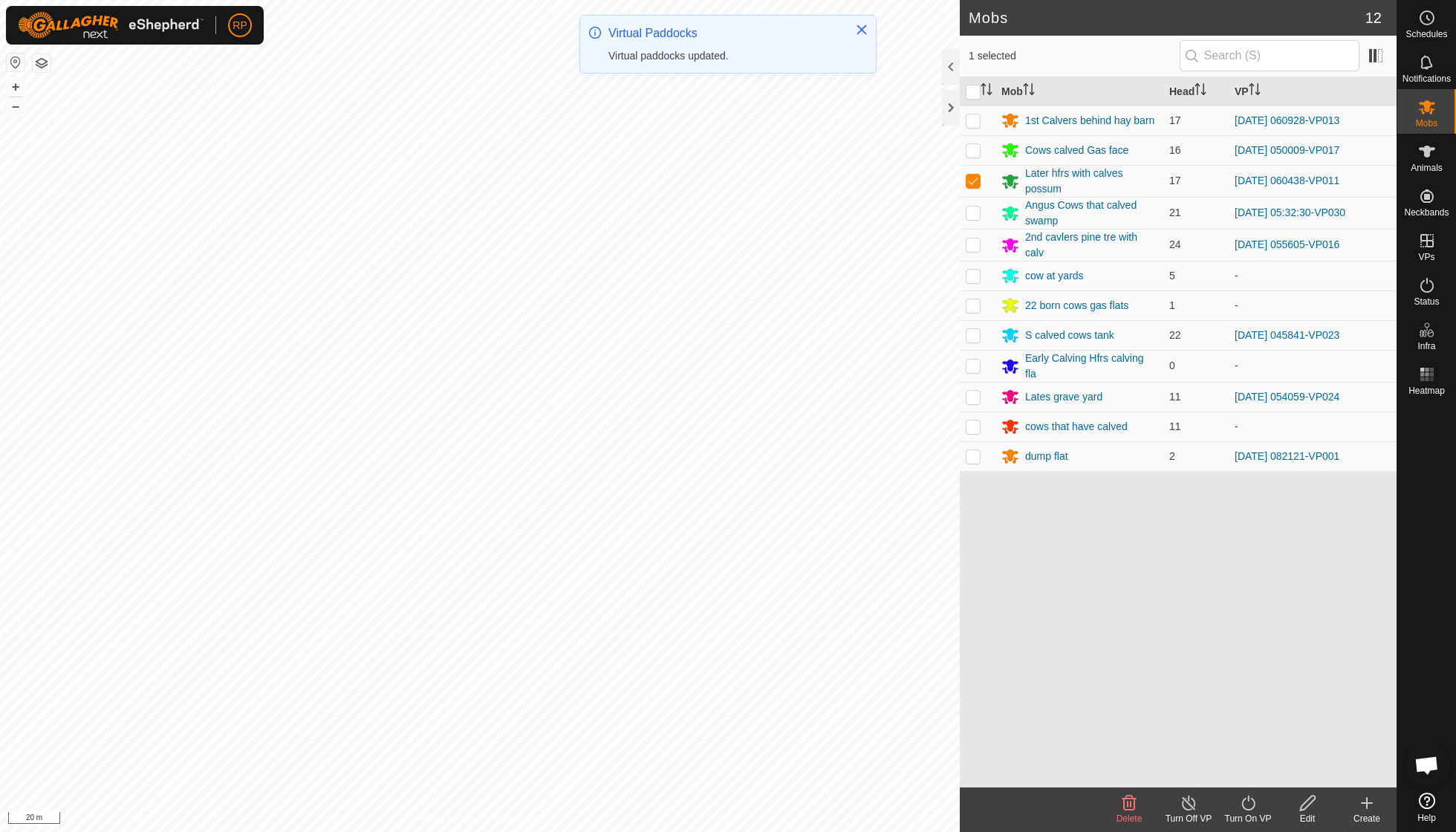
click at [1246, 806] on icon at bounding box center [1247, 803] width 19 height 18
click at [1248, 773] on link "Now" at bounding box center [1292, 769] width 147 height 29
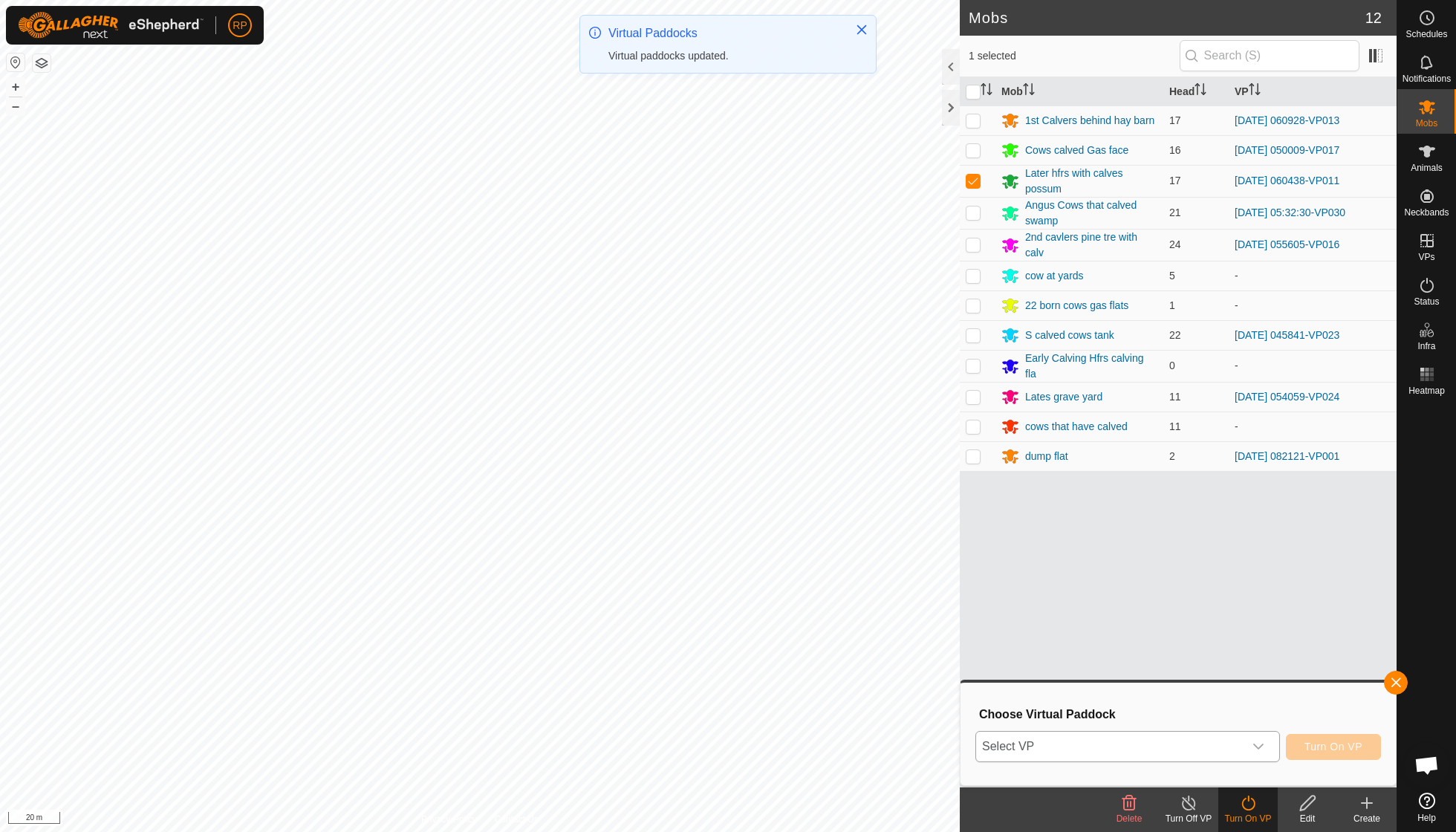
click at [1264, 744] on div "dropdown trigger" at bounding box center [1258, 746] width 29 height 29
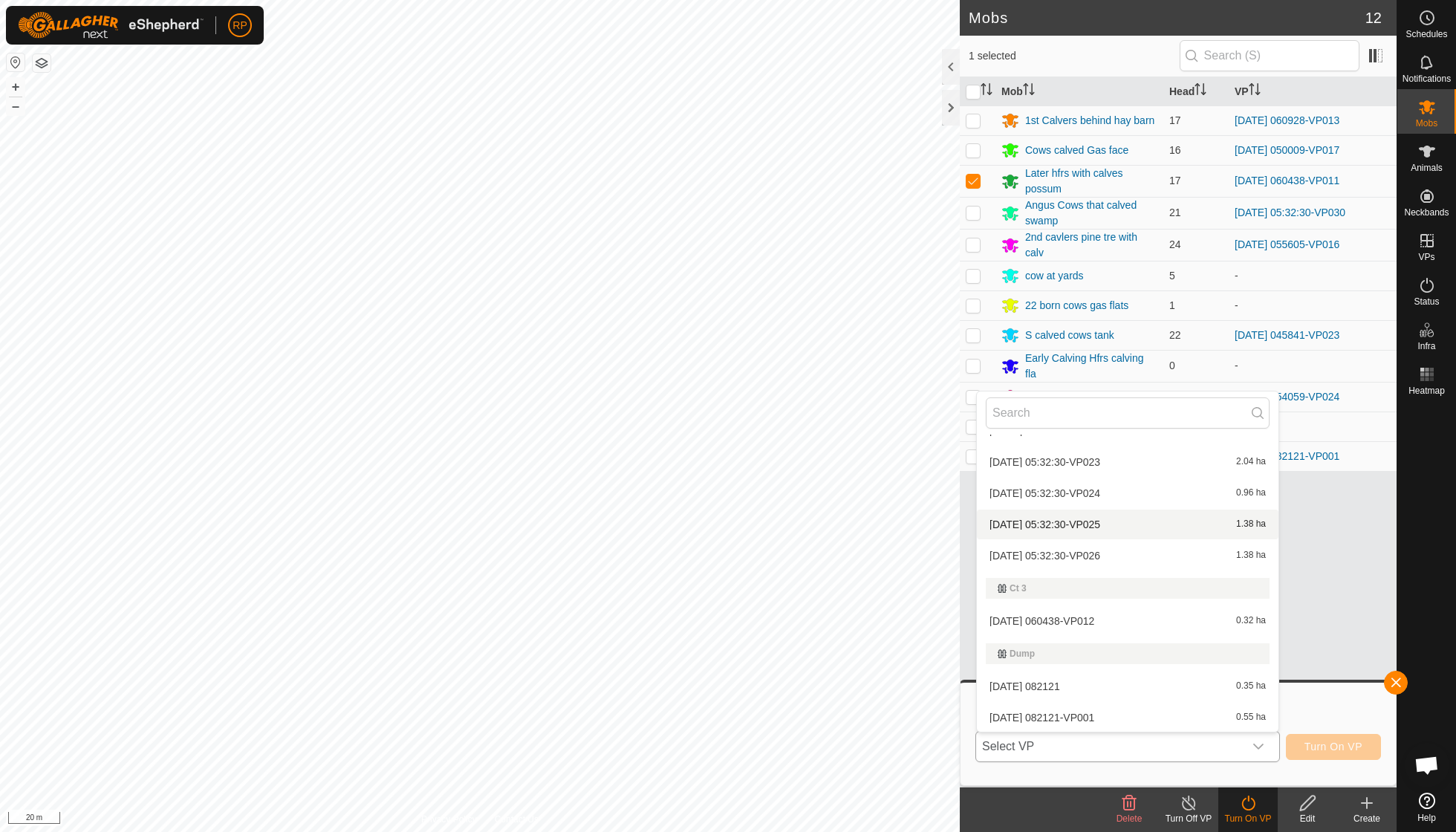
scroll to position [657, 0]
click at [1103, 615] on li "[DATE] 060438-VP012 0.32 ha" at bounding box center [1127, 621] width 301 height 29
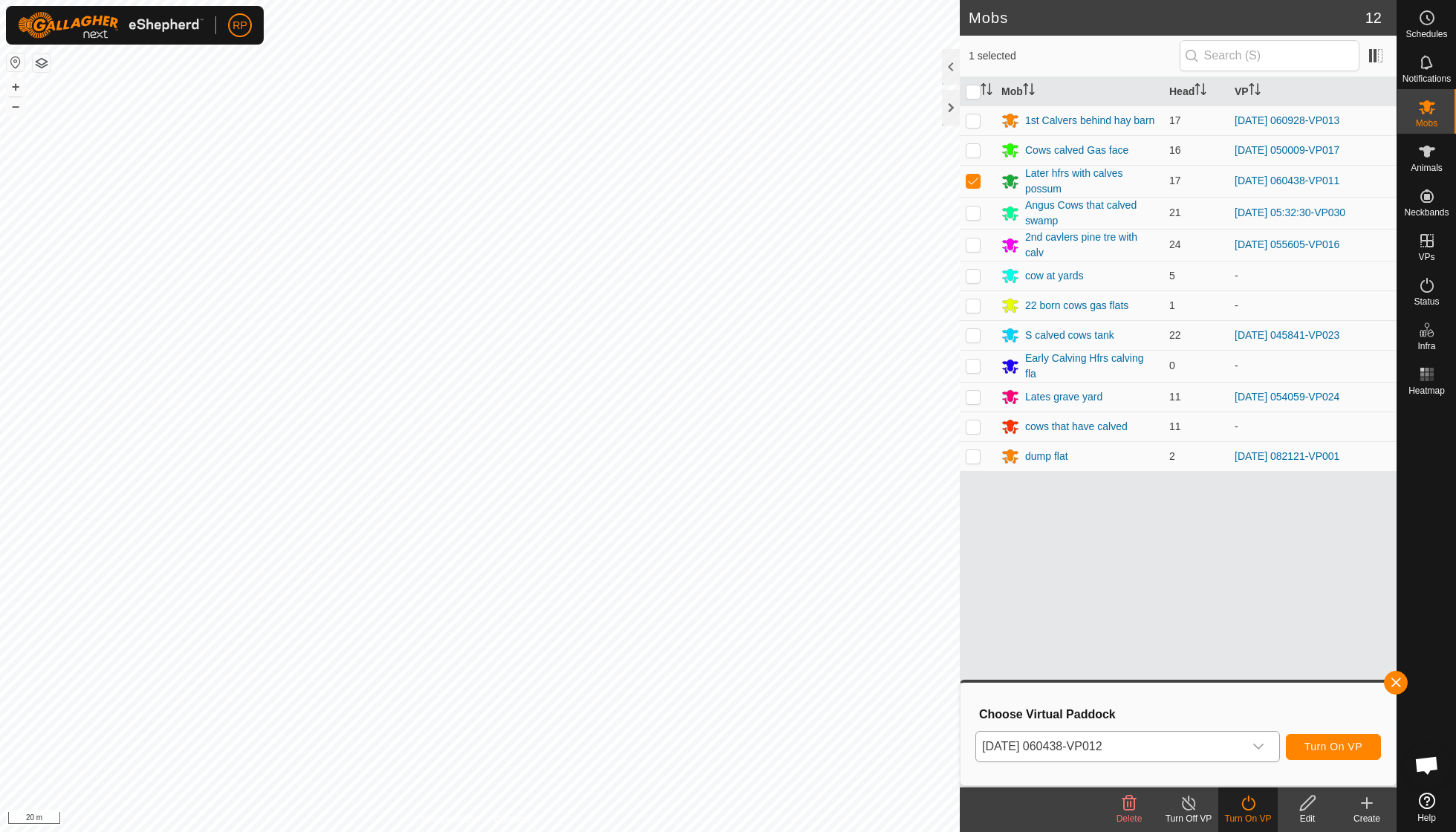
click at [1320, 743] on span "Turn On VP" at bounding box center [1332, 746] width 57 height 12
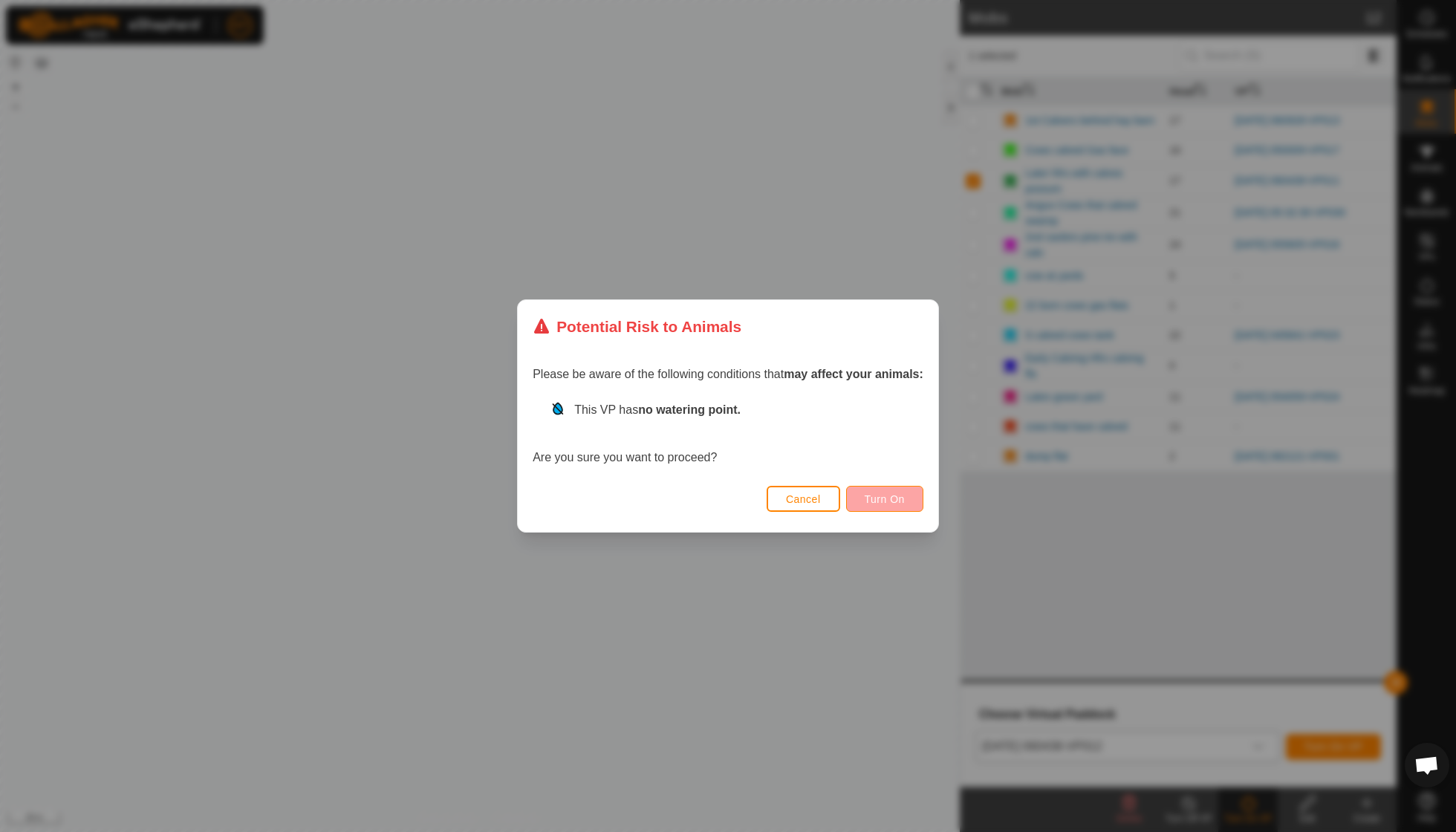
click at [898, 502] on span "Turn On" at bounding box center [884, 499] width 40 height 12
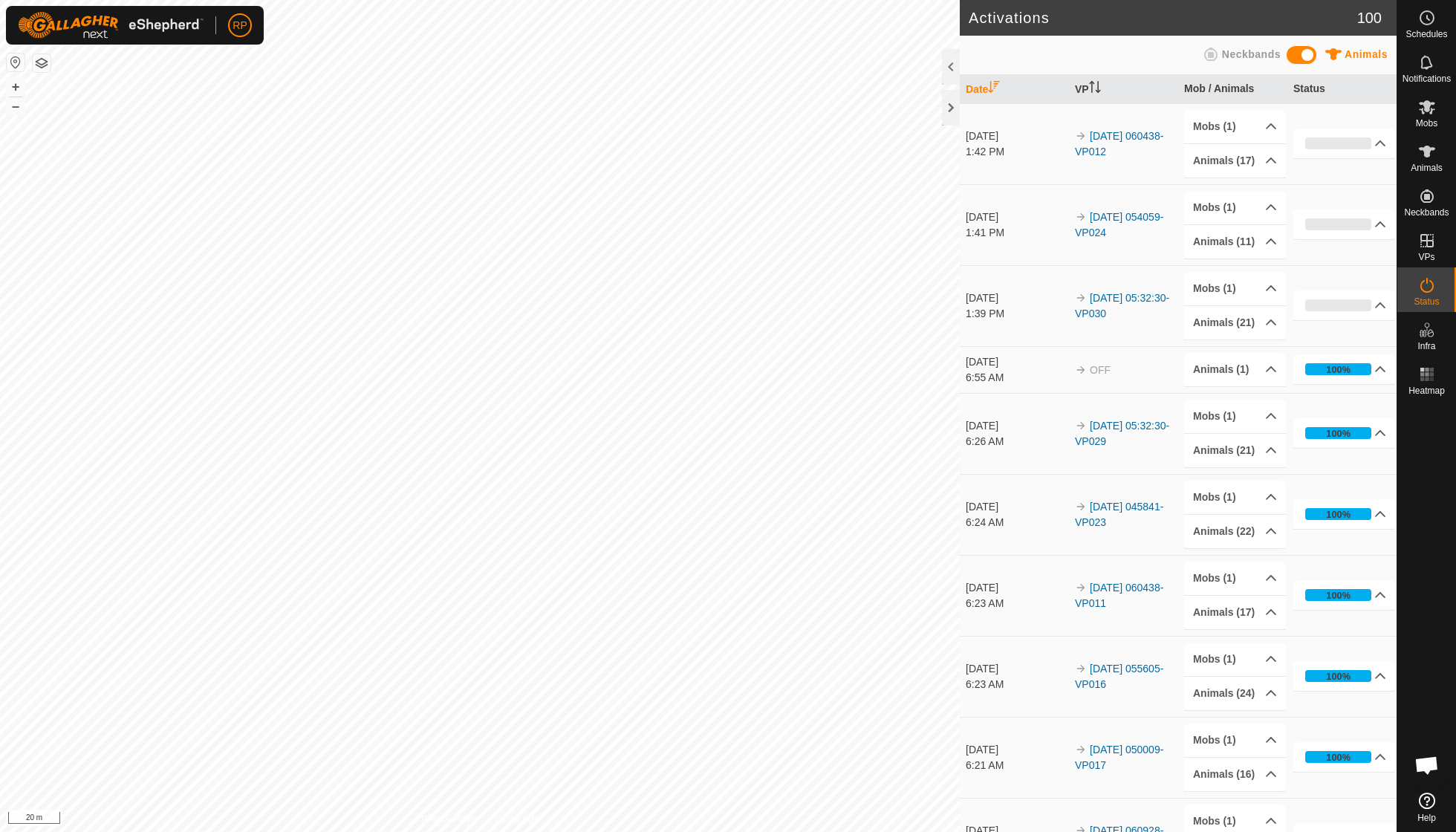
scroll to position [128, 0]
